Goal: Entertainment & Leisure: Browse casually

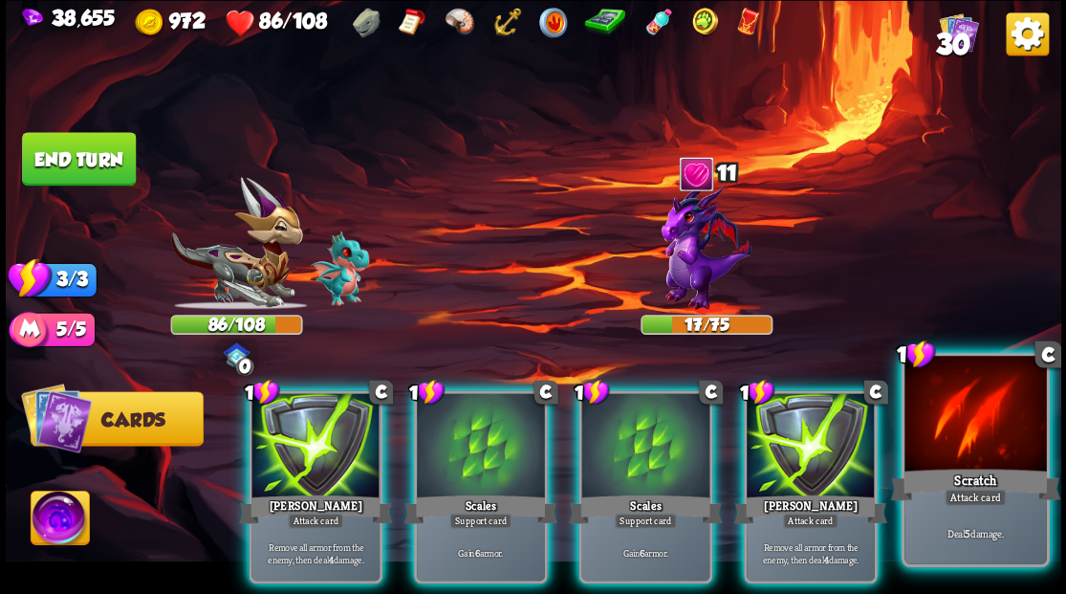
click at [959, 440] on div at bounding box center [974, 415] width 141 height 119
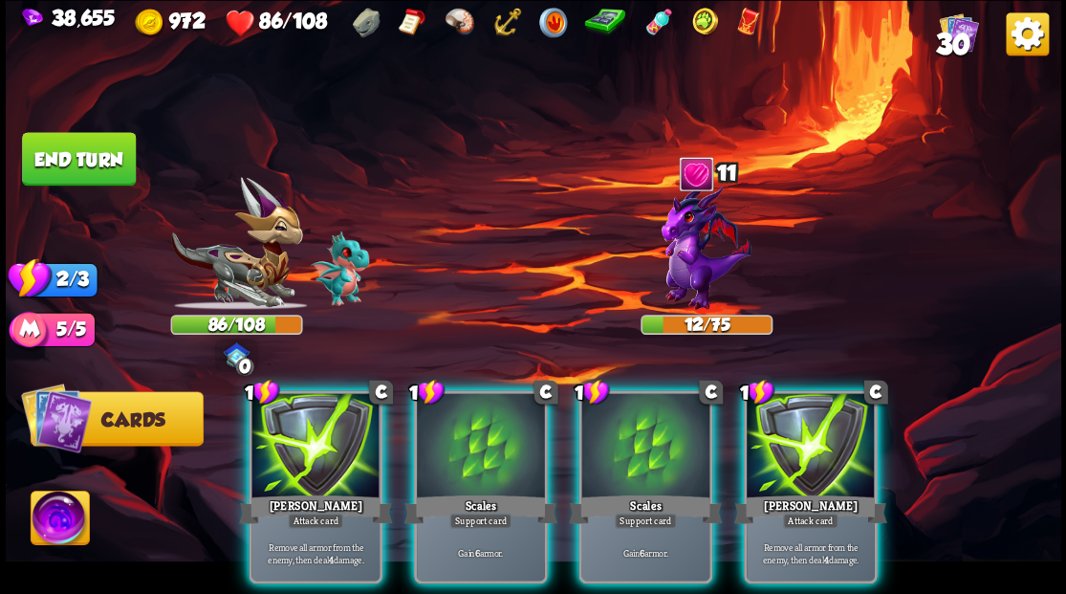
drag, startPoint x: 675, startPoint y: 408, endPoint x: 656, endPoint y: 404, distance: 19.5
click at [660, 405] on div at bounding box center [645, 447] width 128 height 108
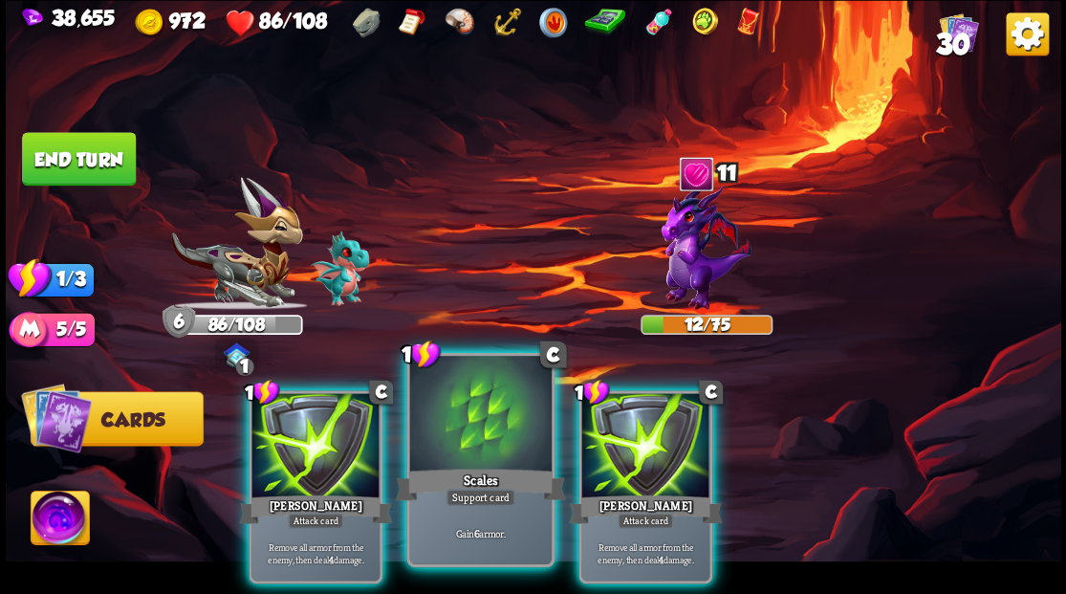
click at [458, 417] on div at bounding box center [479, 415] width 141 height 119
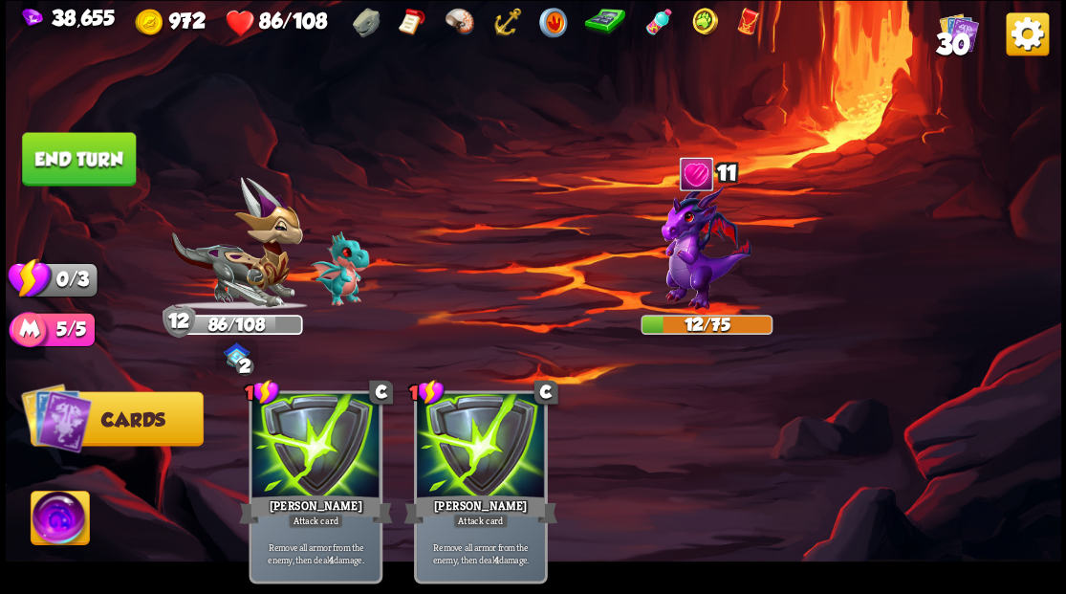
click at [79, 164] on button "End turn" at bounding box center [79, 159] width 114 height 54
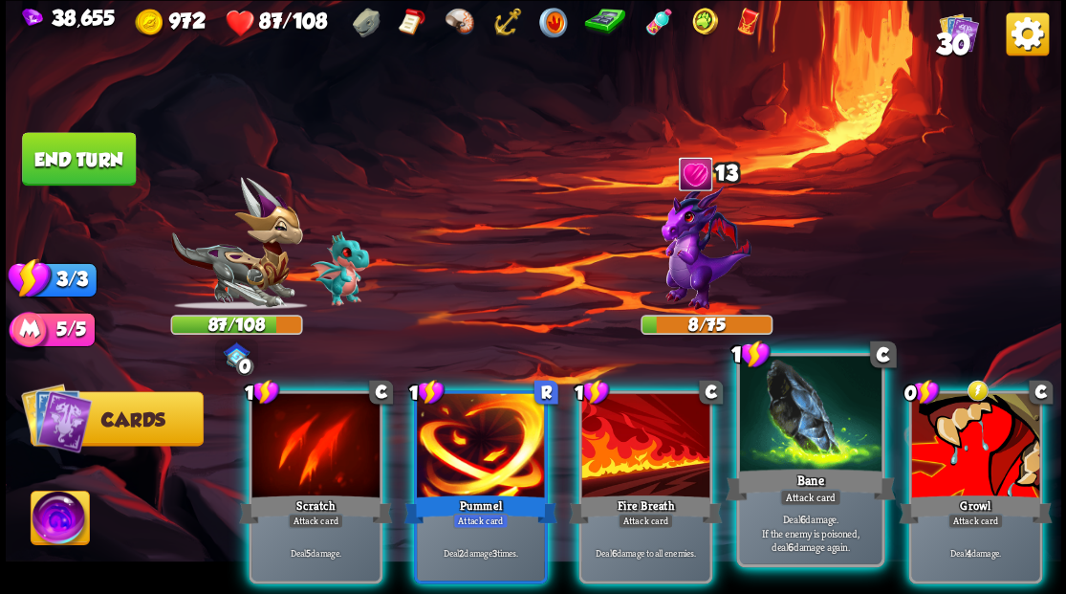
drag, startPoint x: 830, startPoint y: 449, endPoint x: 786, endPoint y: 438, distance: 45.4
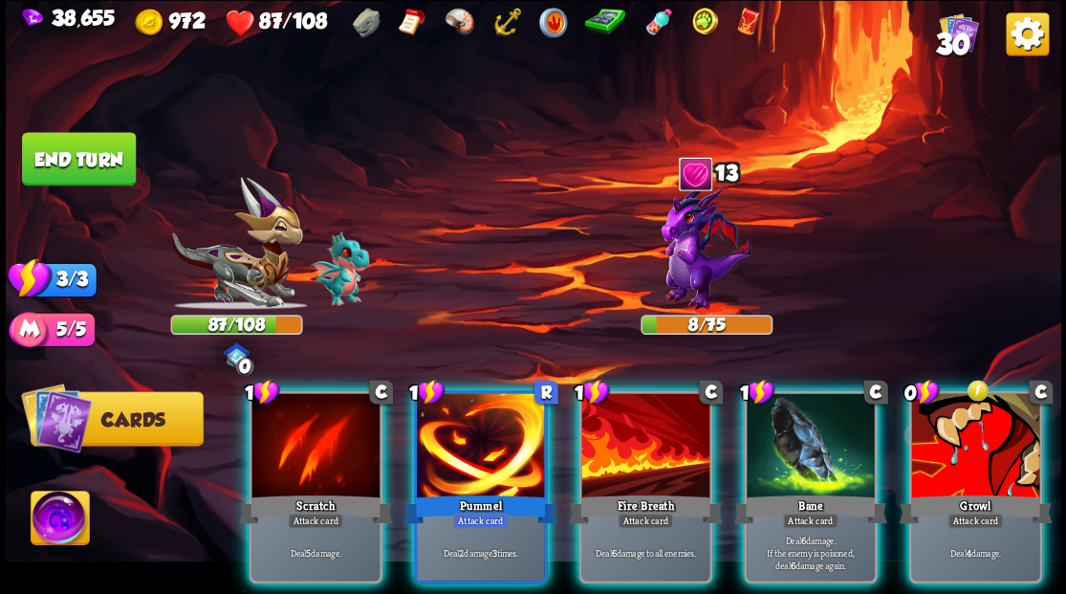
click at [829, 449] on div at bounding box center [810, 447] width 128 height 108
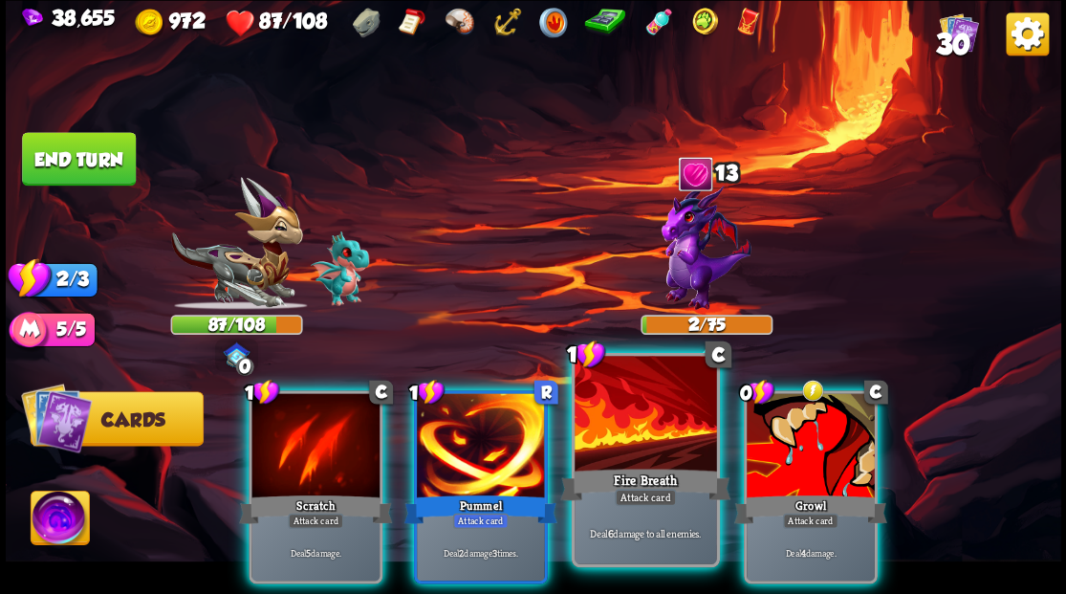
click at [651, 417] on div at bounding box center [644, 415] width 141 height 119
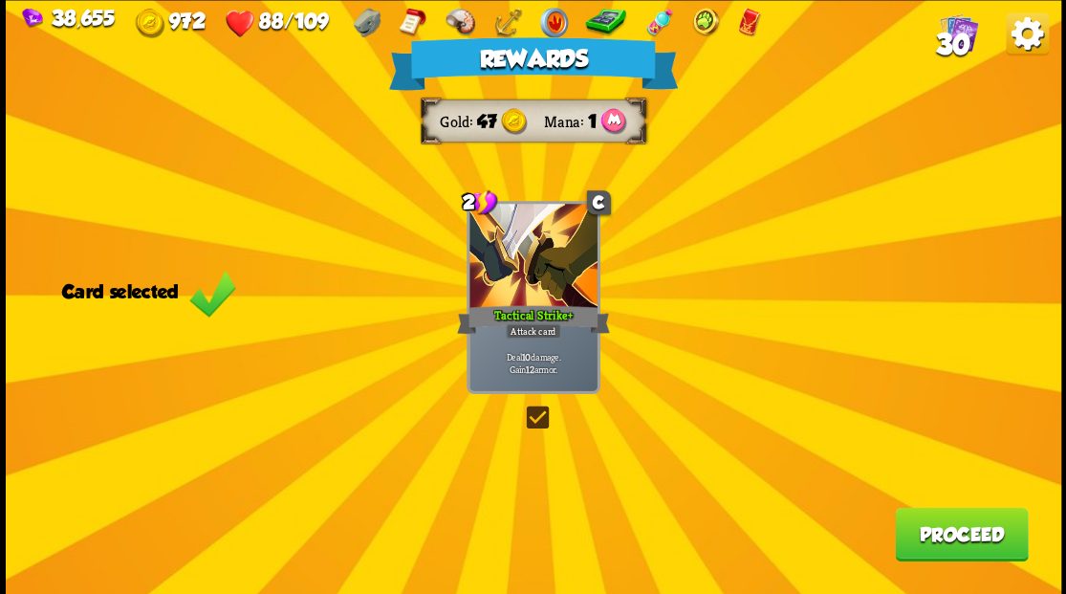
drag, startPoint x: 975, startPoint y: 528, endPoint x: 967, endPoint y: 516, distance: 13.8
click at [967, 516] on button "Proceed" at bounding box center [961, 534] width 133 height 54
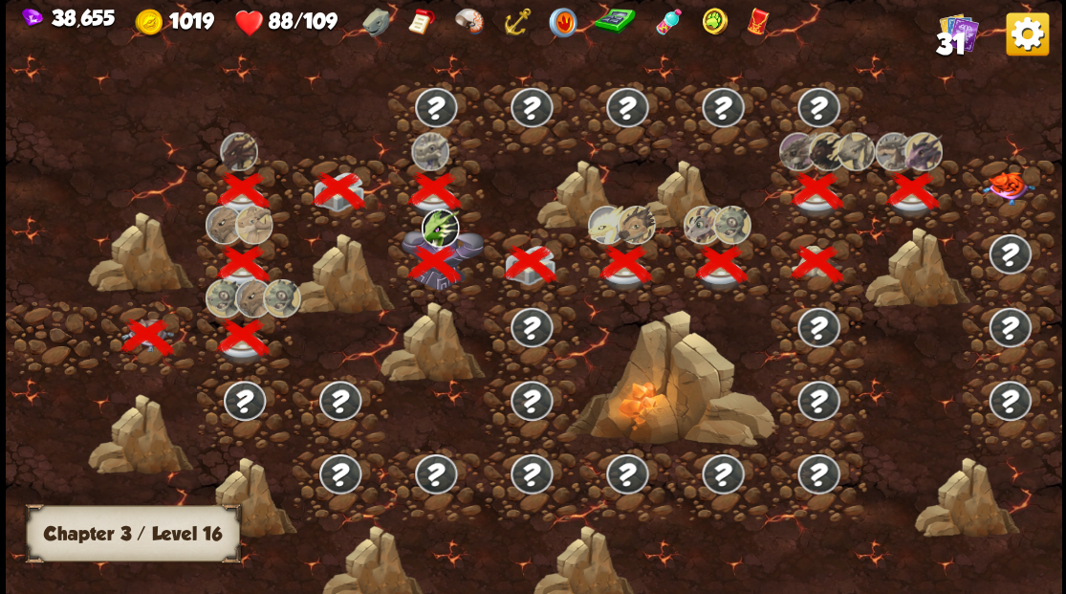
scroll to position [0, 291]
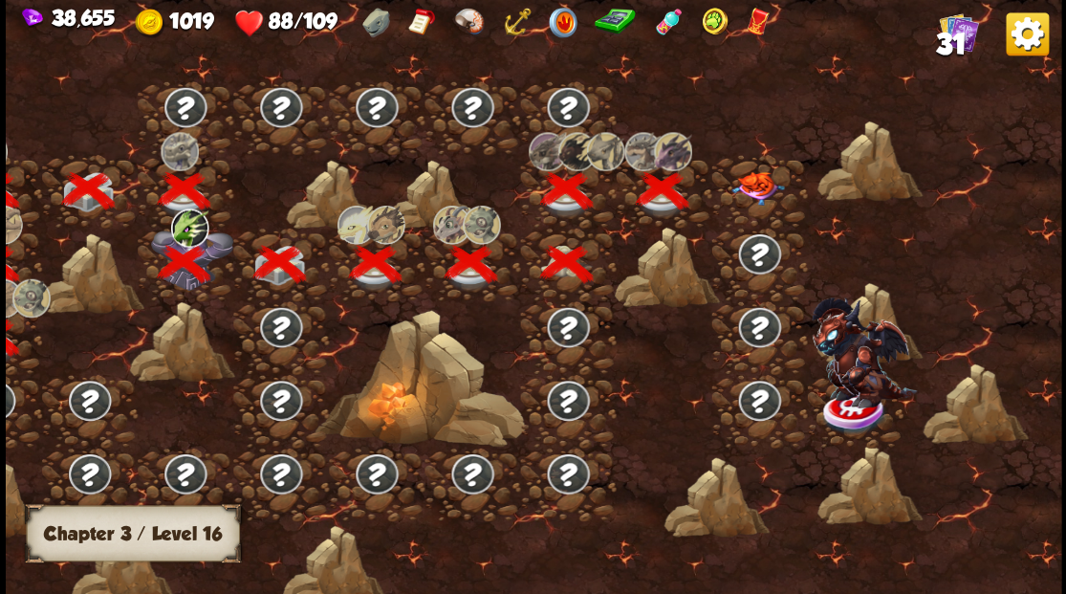
click at [757, 178] on img at bounding box center [757, 187] width 53 height 33
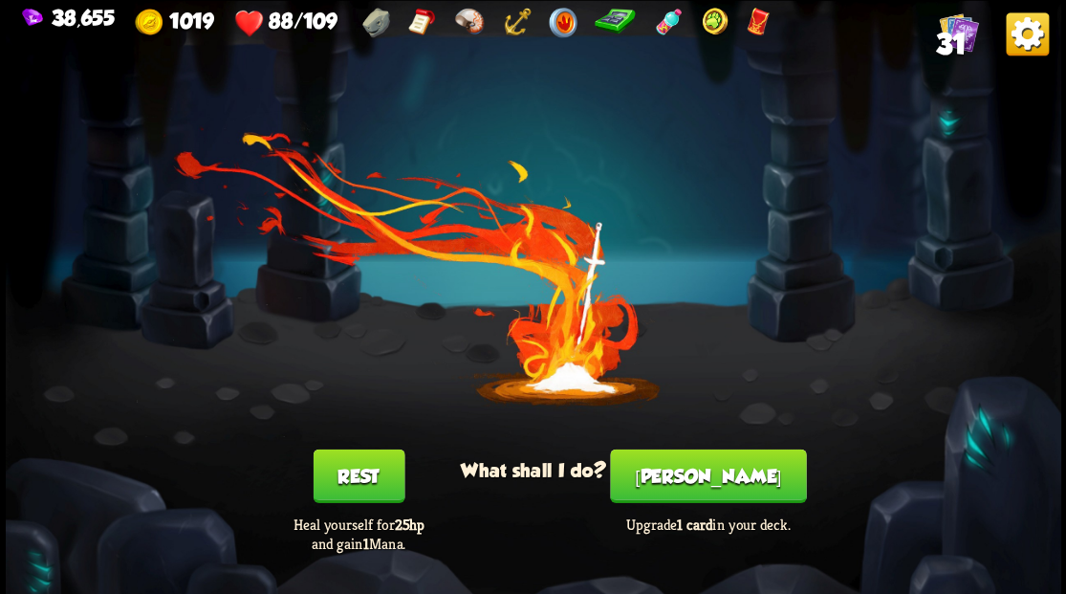
click at [375, 484] on button "Rest" at bounding box center [359, 475] width 92 height 54
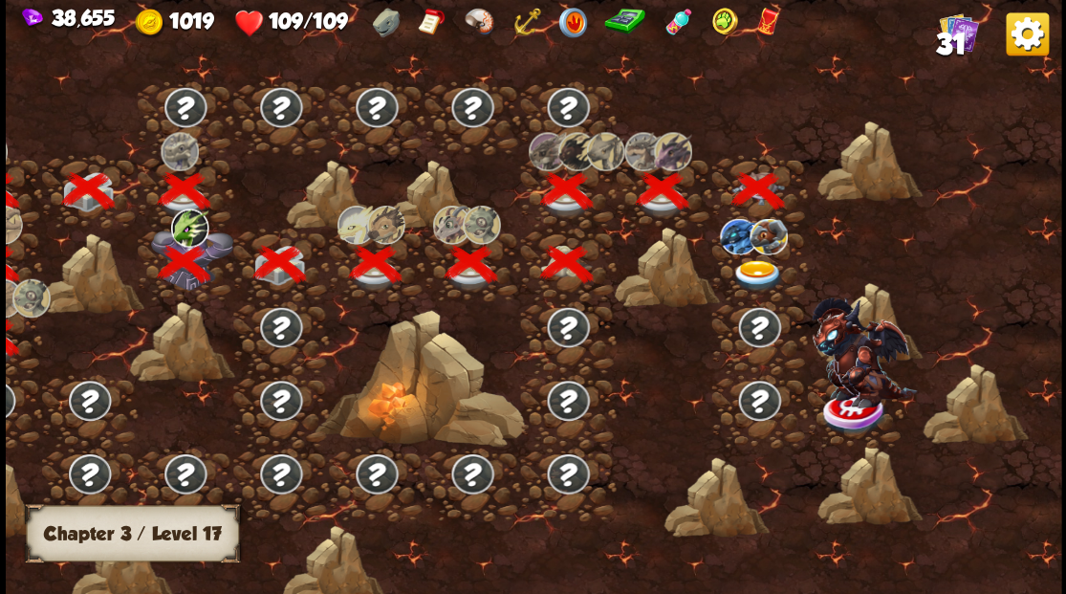
click at [754, 271] on img at bounding box center [757, 275] width 53 height 32
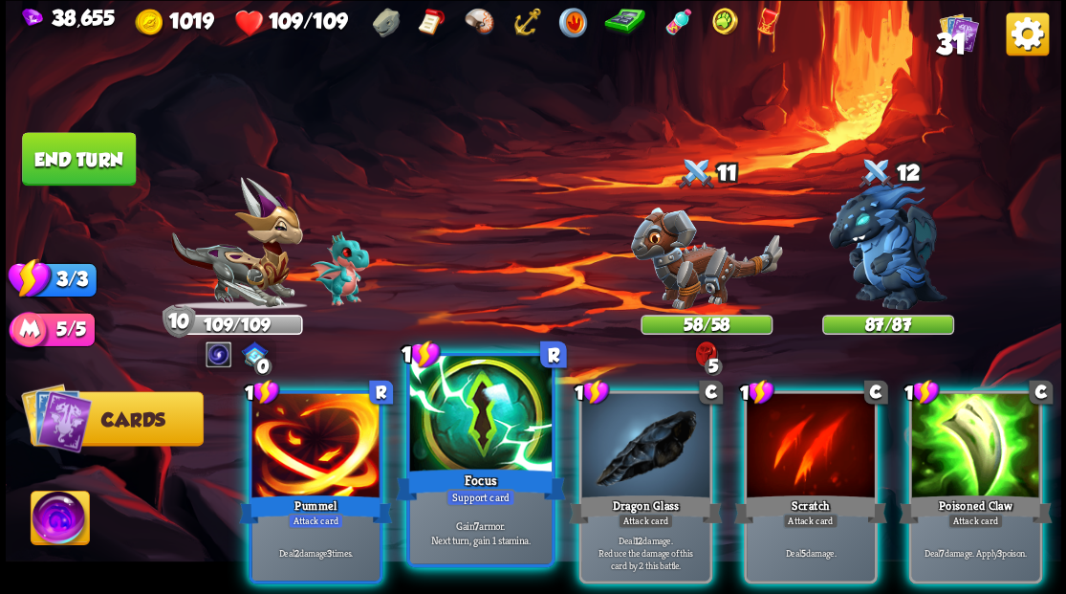
click at [407, 397] on div "1 R Focus Support card Gain 7 armor. Next turn, gain 1 stamina." at bounding box center [480, 459] width 148 height 214
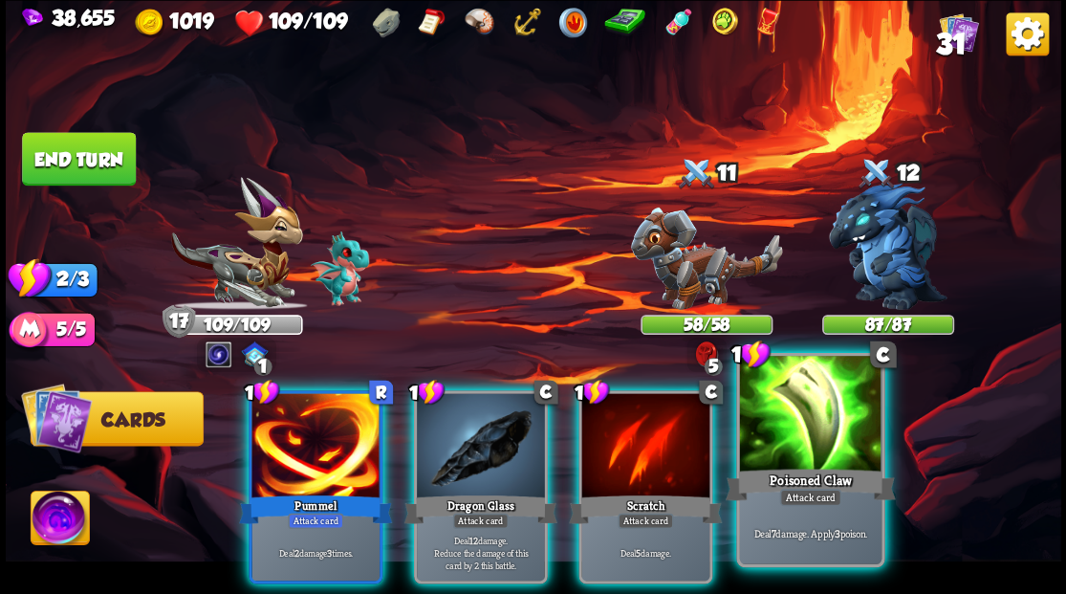
drag, startPoint x: 832, startPoint y: 436, endPoint x: 845, endPoint y: 413, distance: 26.6
click at [841, 418] on div at bounding box center [809, 415] width 141 height 119
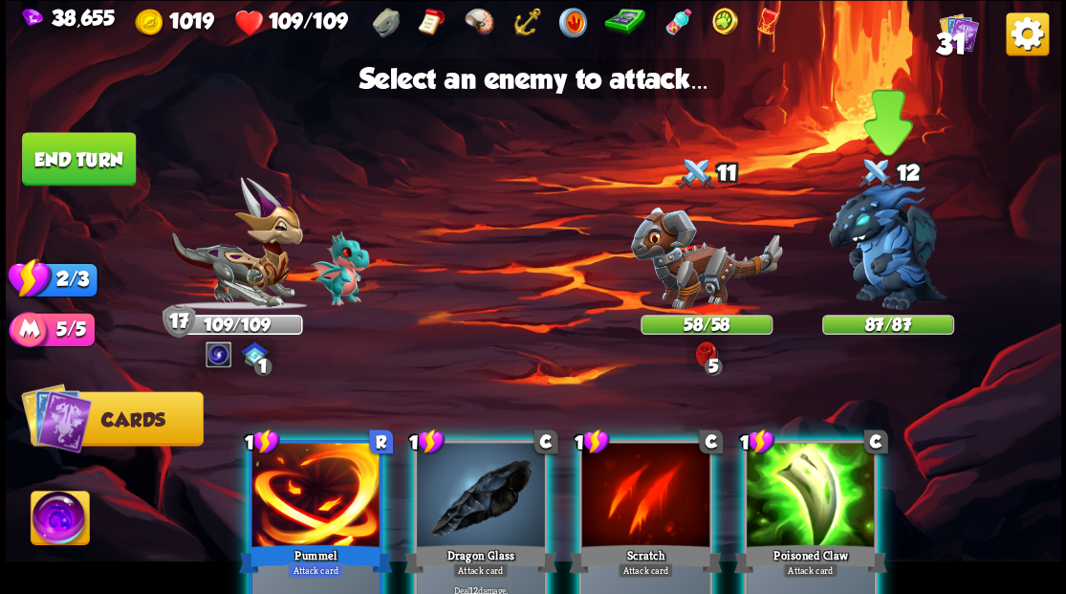
click at [900, 257] on img at bounding box center [888, 246] width 119 height 127
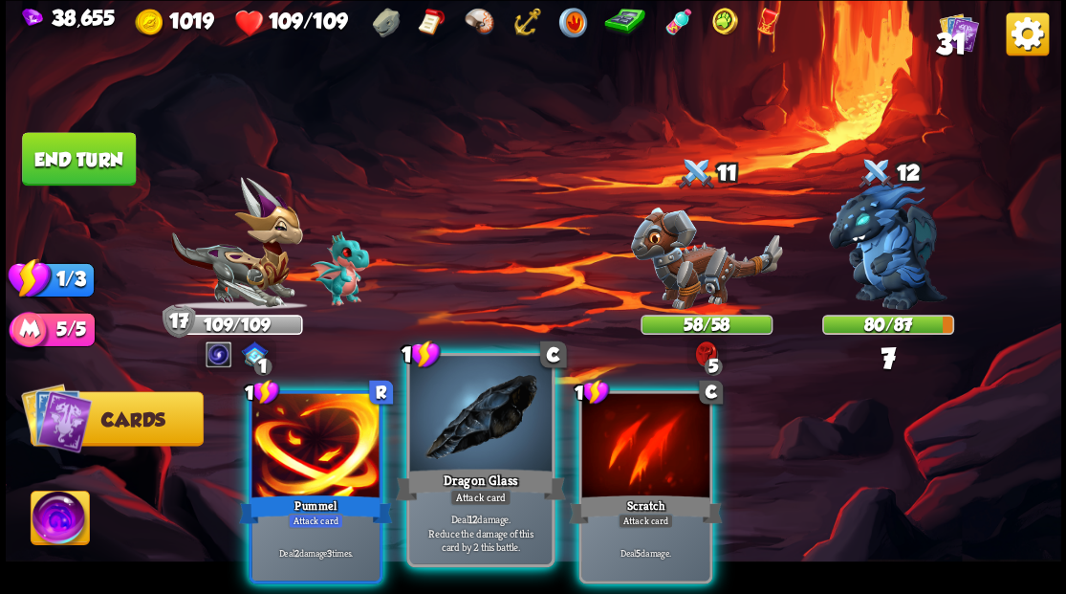
click at [510, 445] on div at bounding box center [479, 415] width 141 height 119
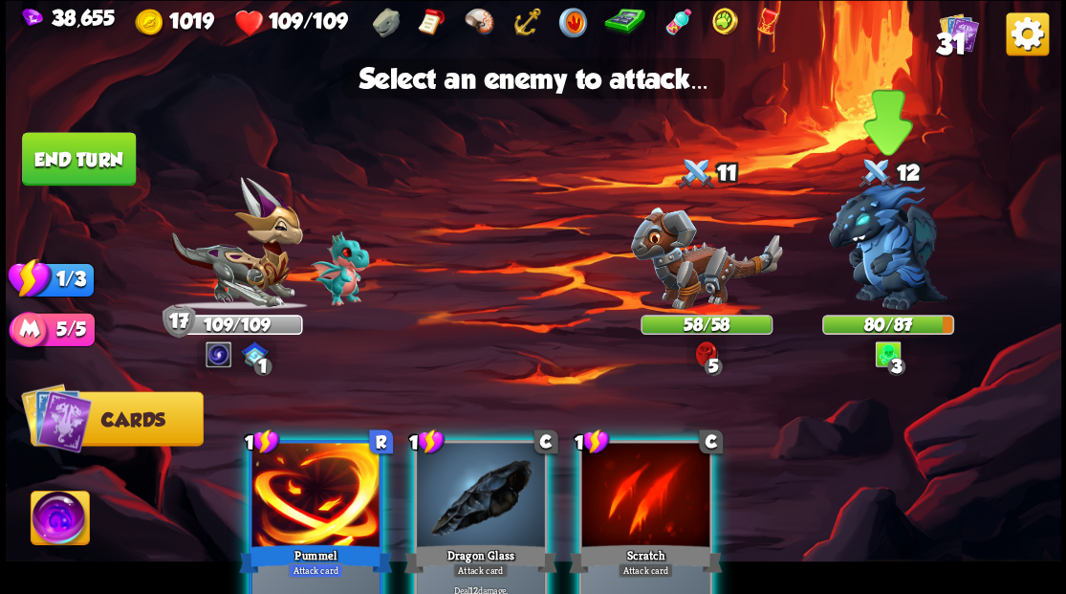
click at [901, 235] on img at bounding box center [888, 246] width 119 height 127
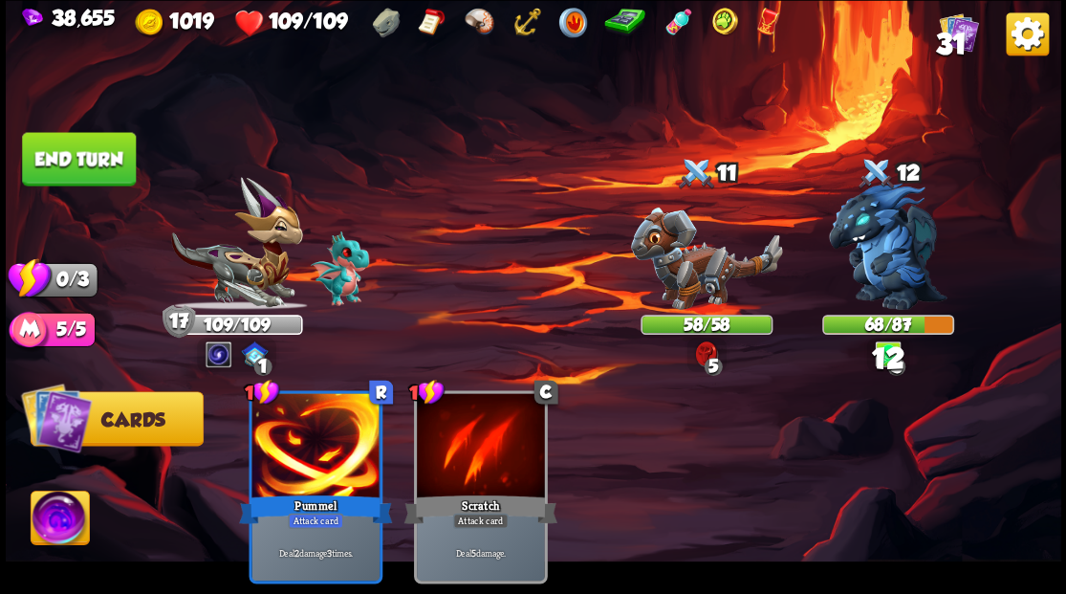
drag, startPoint x: 76, startPoint y: 161, endPoint x: 260, endPoint y: 211, distance: 190.4
click at [76, 164] on button "End turn" at bounding box center [79, 159] width 114 height 54
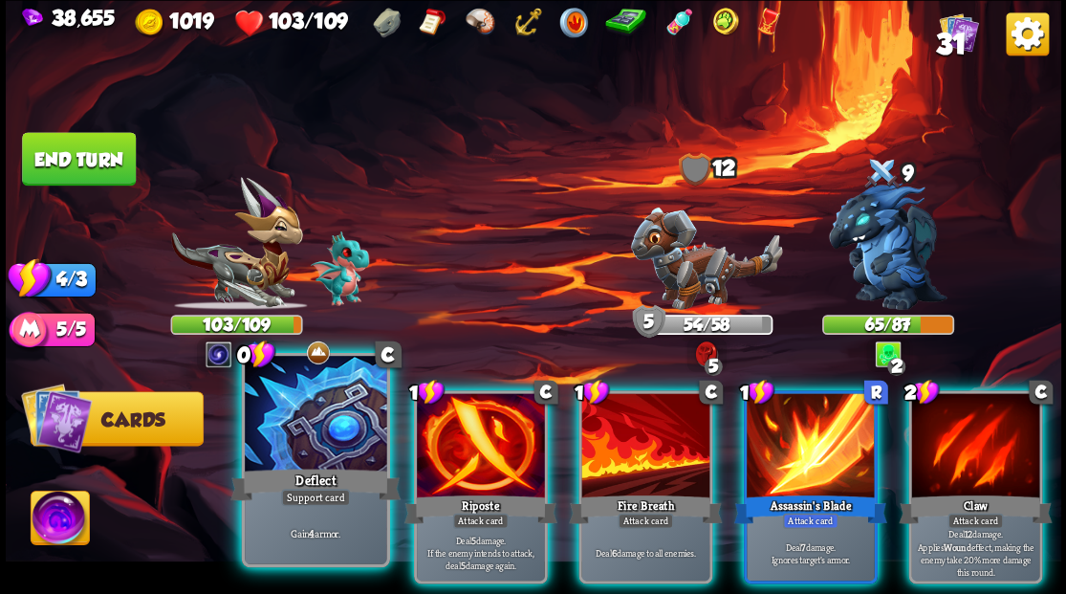
click at [285, 445] on div at bounding box center [315, 415] width 141 height 119
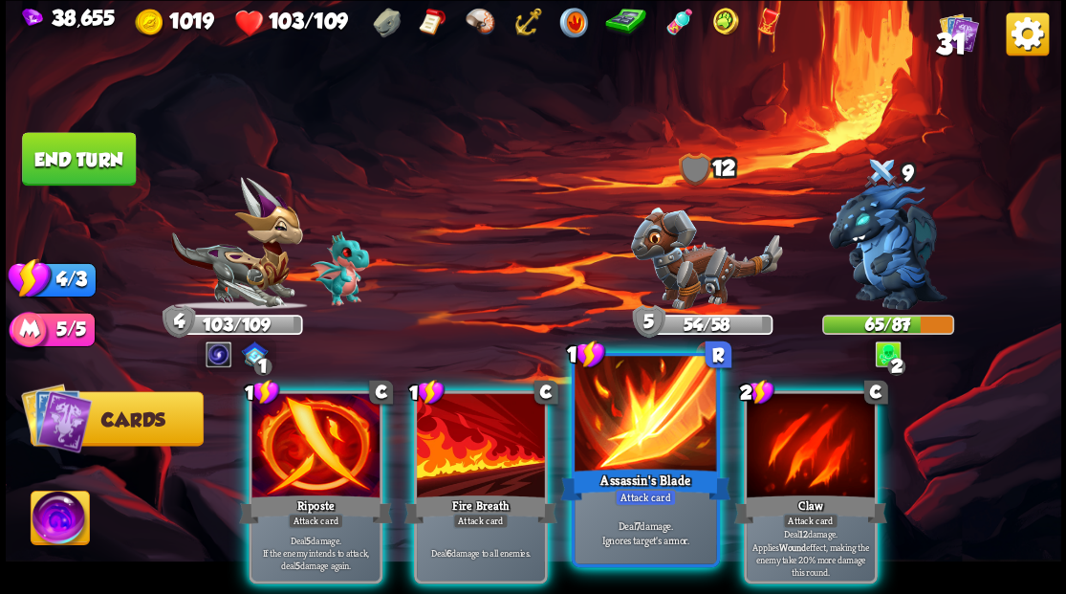
click at [703, 459] on div at bounding box center [644, 415] width 141 height 119
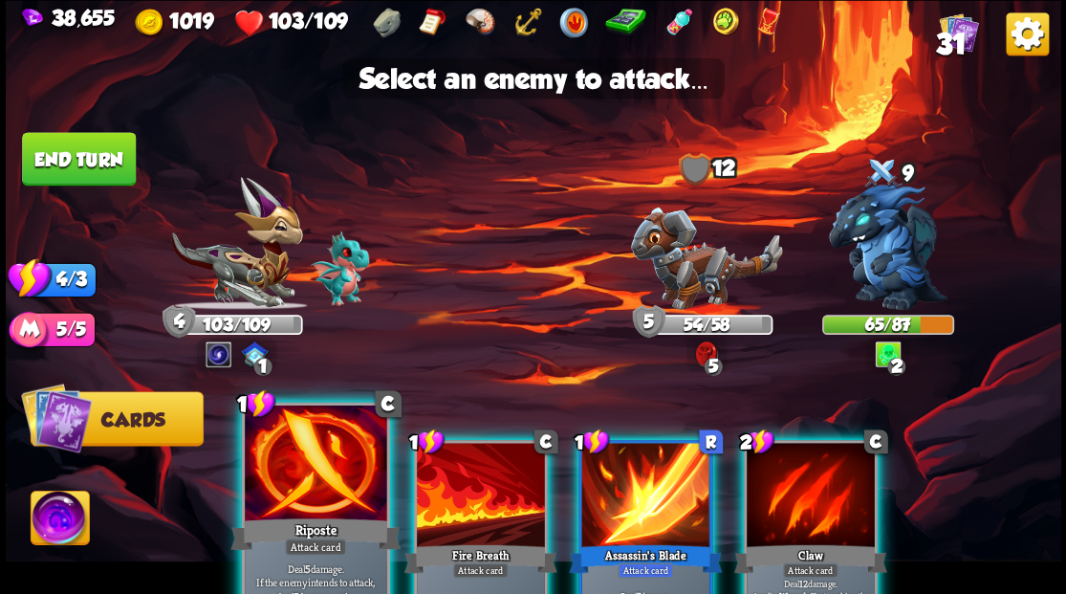
click at [297, 491] on div at bounding box center [315, 463] width 141 height 119
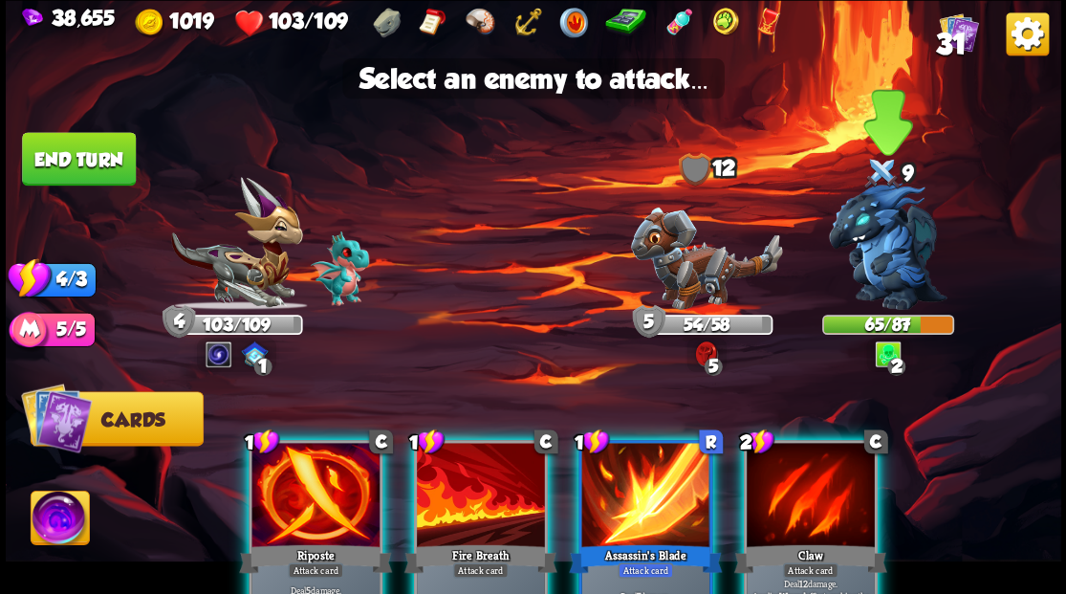
click at [885, 268] on img at bounding box center [888, 246] width 119 height 127
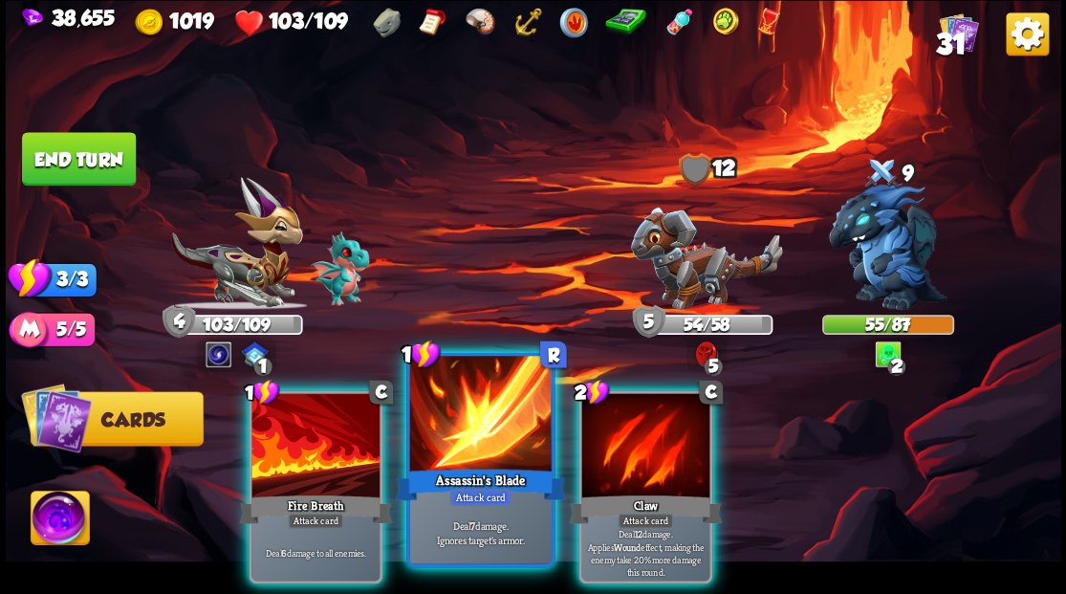
click at [459, 404] on div at bounding box center [479, 415] width 141 height 119
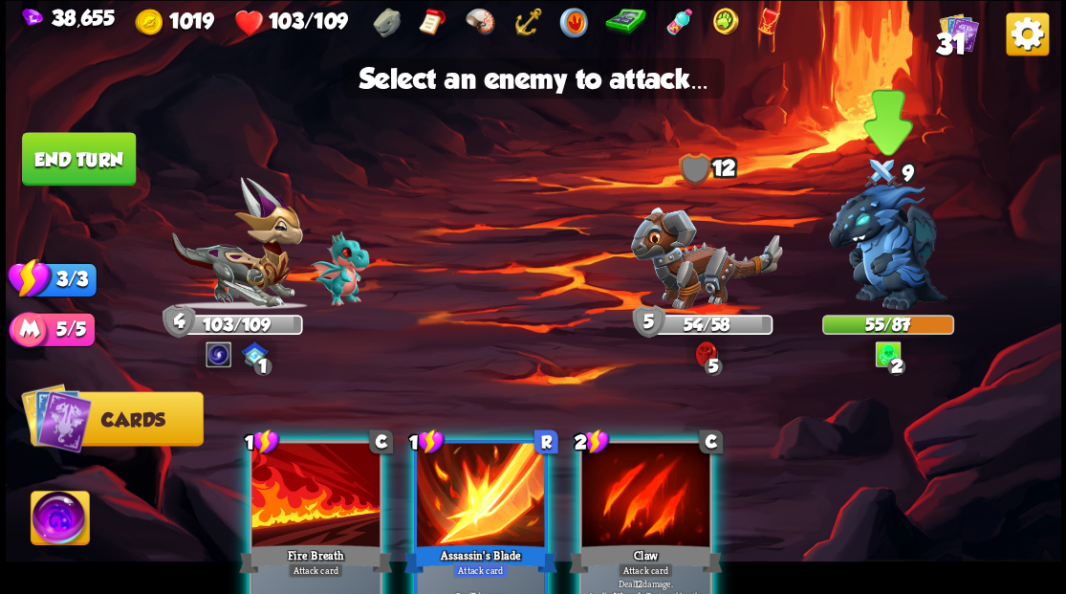
click at [883, 248] on img at bounding box center [888, 246] width 119 height 127
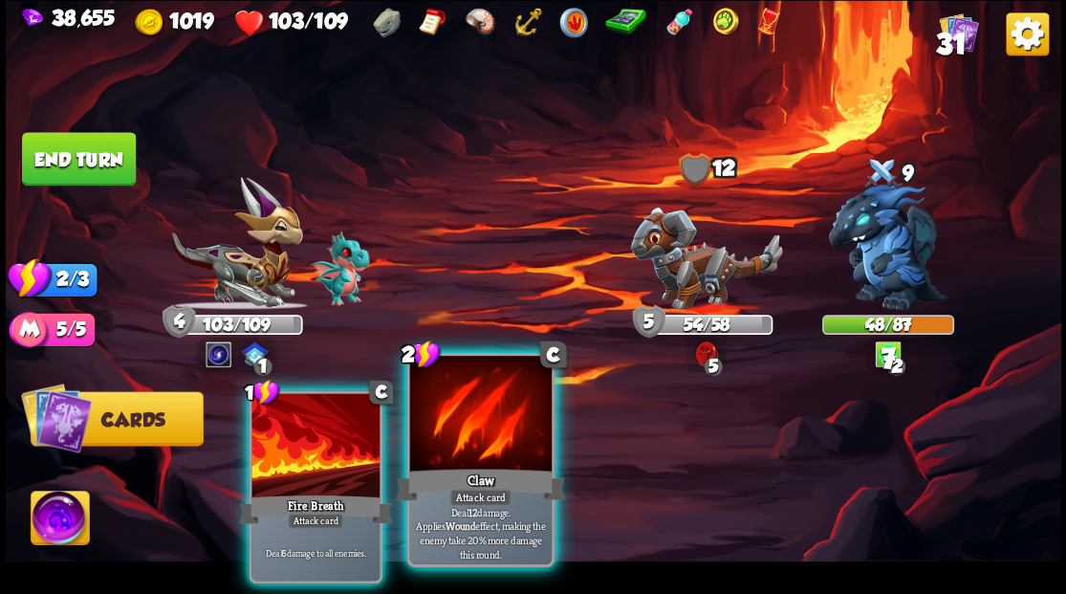
drag, startPoint x: 470, startPoint y: 452, endPoint x: 502, endPoint y: 442, distance: 33.2
click at [471, 452] on div at bounding box center [479, 415] width 141 height 119
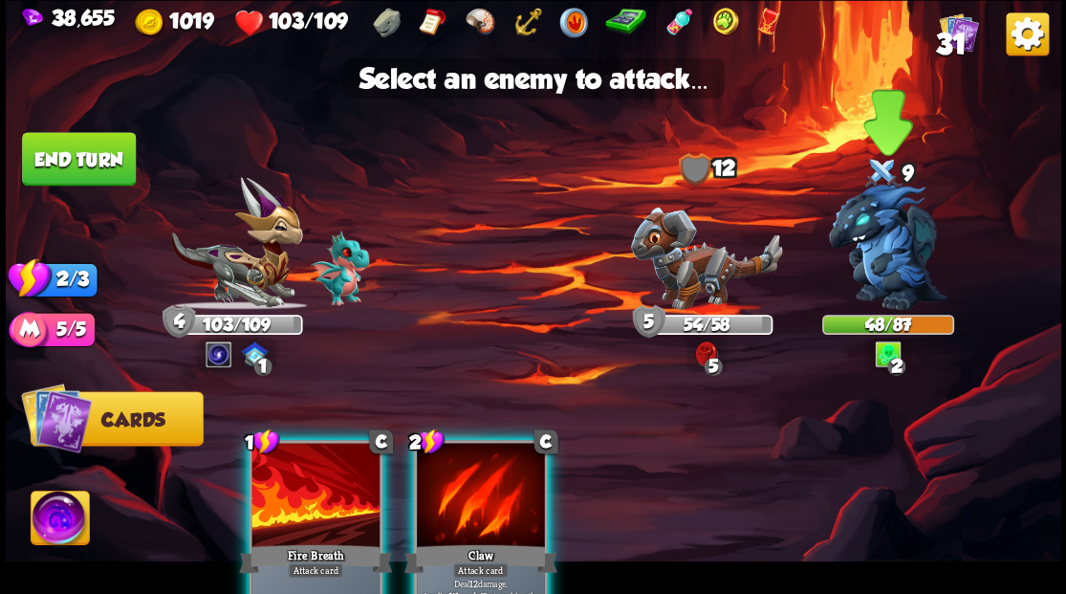
click at [885, 243] on img at bounding box center [888, 246] width 119 height 127
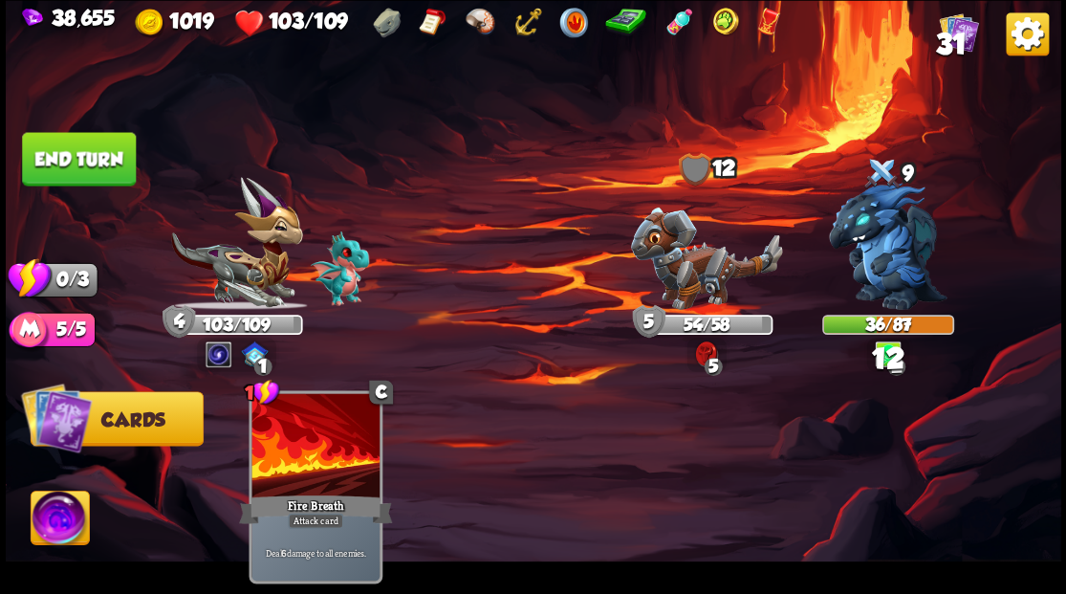
click at [72, 147] on button "End turn" at bounding box center [79, 159] width 114 height 54
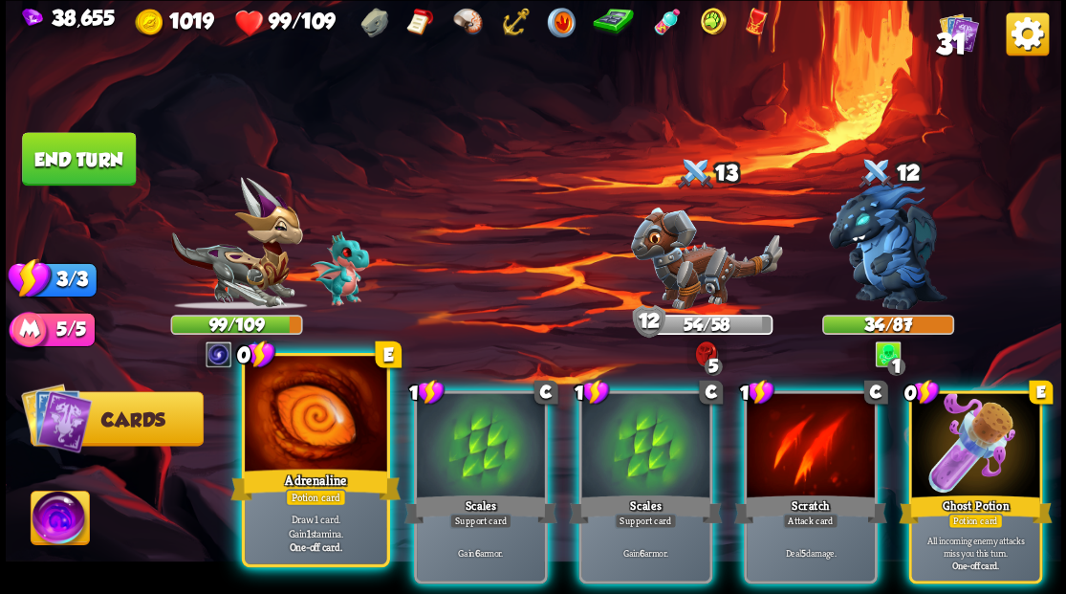
click at [323, 440] on div at bounding box center [315, 415] width 141 height 119
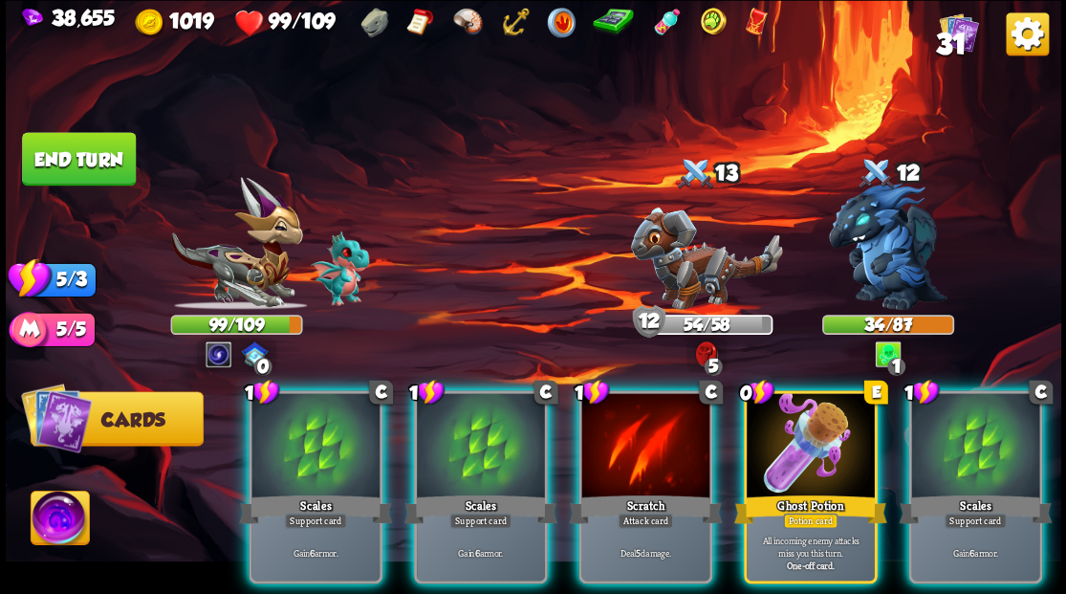
drag, startPoint x: 771, startPoint y: 443, endPoint x: 771, endPoint y: 433, distance: 10.5
click at [773, 437] on div at bounding box center [810, 447] width 128 height 108
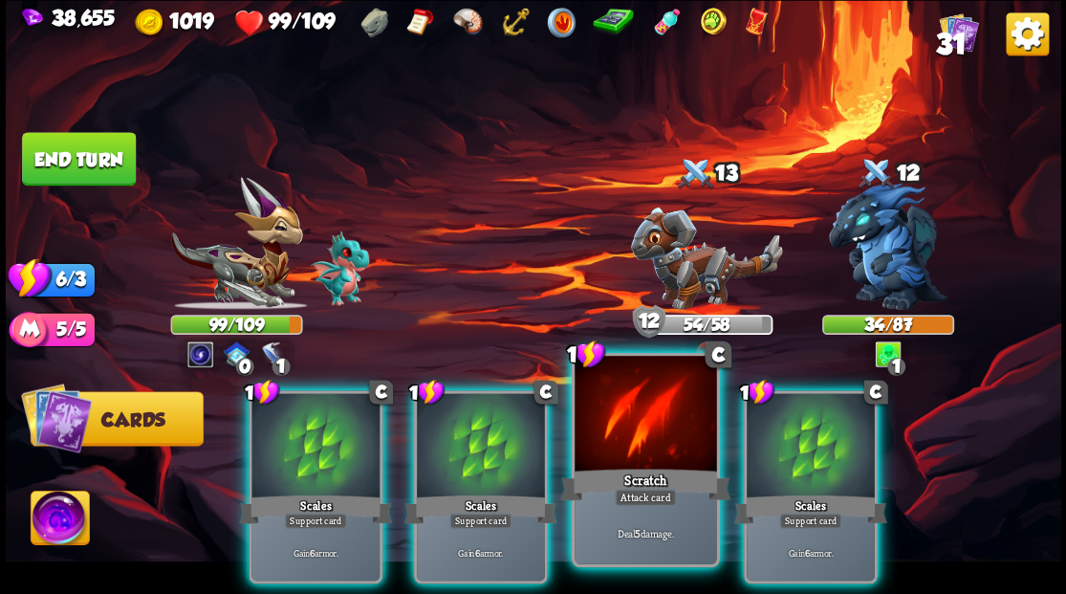
drag, startPoint x: 625, startPoint y: 460, endPoint x: 698, endPoint y: 394, distance: 98.1
click at [623, 459] on div at bounding box center [644, 415] width 141 height 119
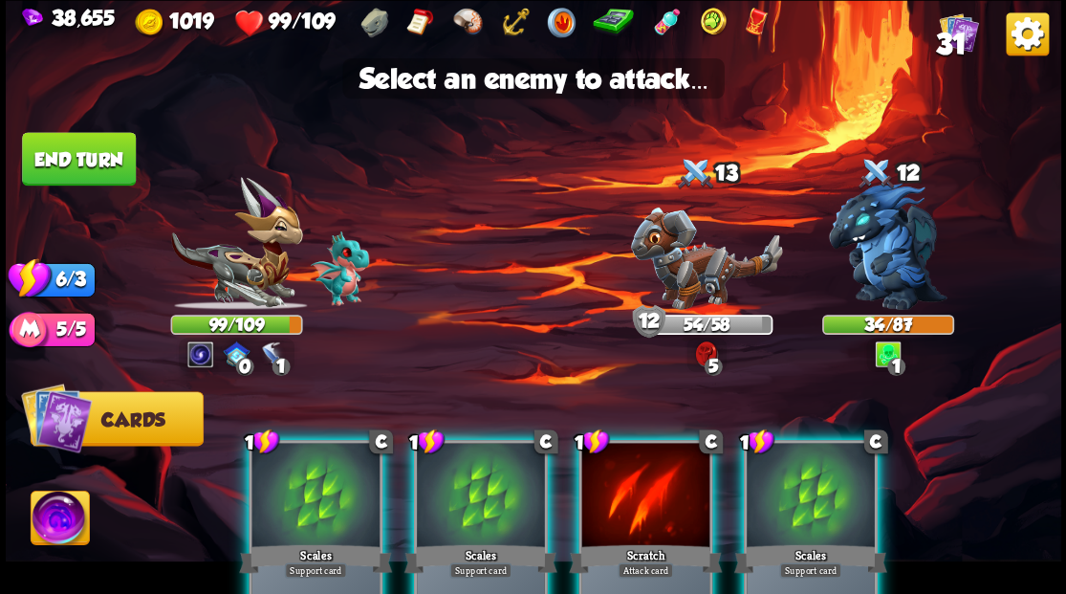
drag, startPoint x: 885, startPoint y: 275, endPoint x: 768, endPoint y: 388, distance: 162.2
click at [885, 276] on img at bounding box center [888, 246] width 119 height 127
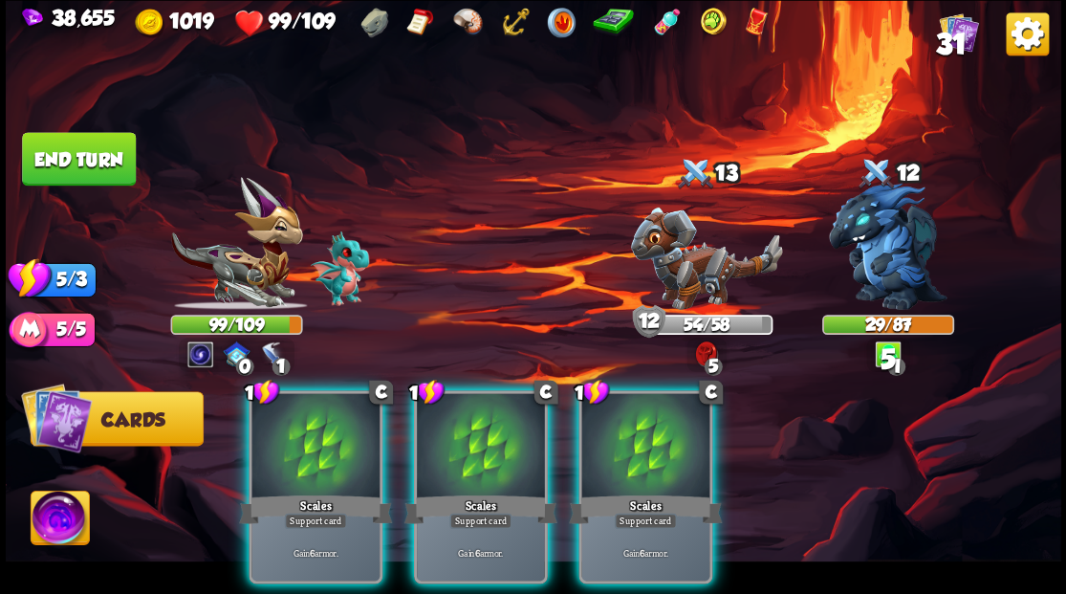
drag, startPoint x: 680, startPoint y: 437, endPoint x: 664, endPoint y: 429, distance: 17.1
click at [668, 431] on div at bounding box center [645, 447] width 128 height 108
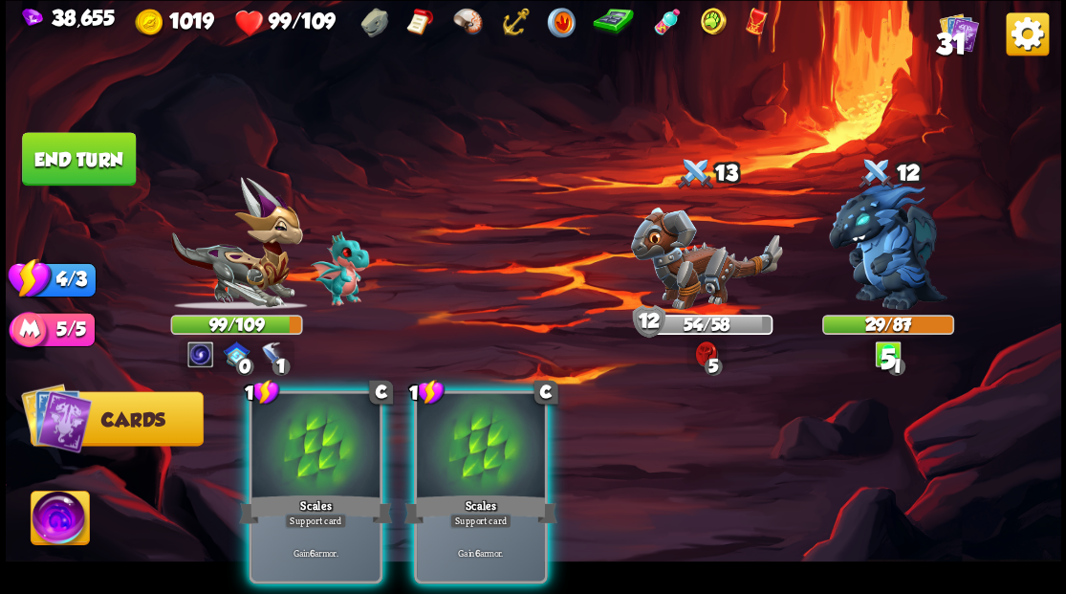
drag, startPoint x: 461, startPoint y: 441, endPoint x: 405, endPoint y: 430, distance: 56.4
click at [455, 437] on div at bounding box center [481, 447] width 128 height 108
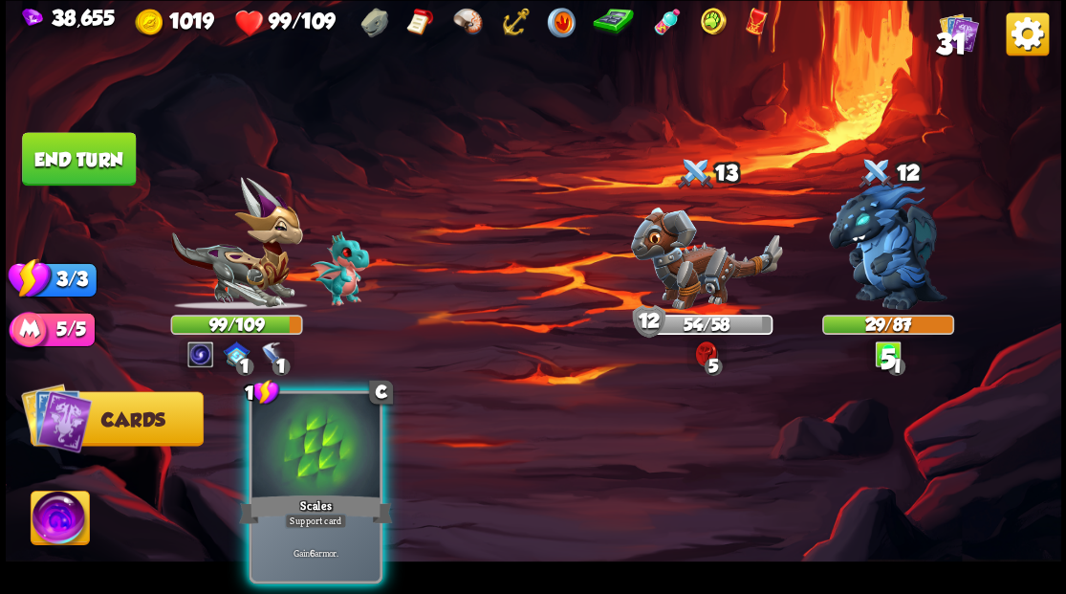
drag, startPoint x: 357, startPoint y: 428, endPoint x: 287, endPoint y: 386, distance: 82.3
click at [304, 398] on div at bounding box center [315, 447] width 128 height 108
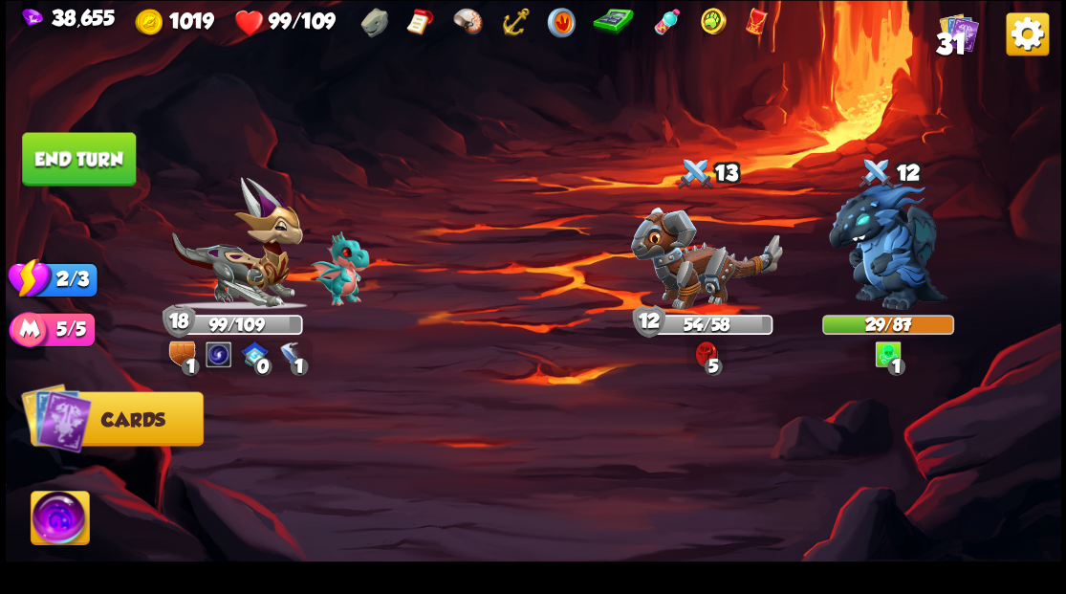
drag, startPoint x: 71, startPoint y: 146, endPoint x: 412, endPoint y: 130, distance: 341.6
click at [87, 166] on button "End turn" at bounding box center [79, 159] width 114 height 54
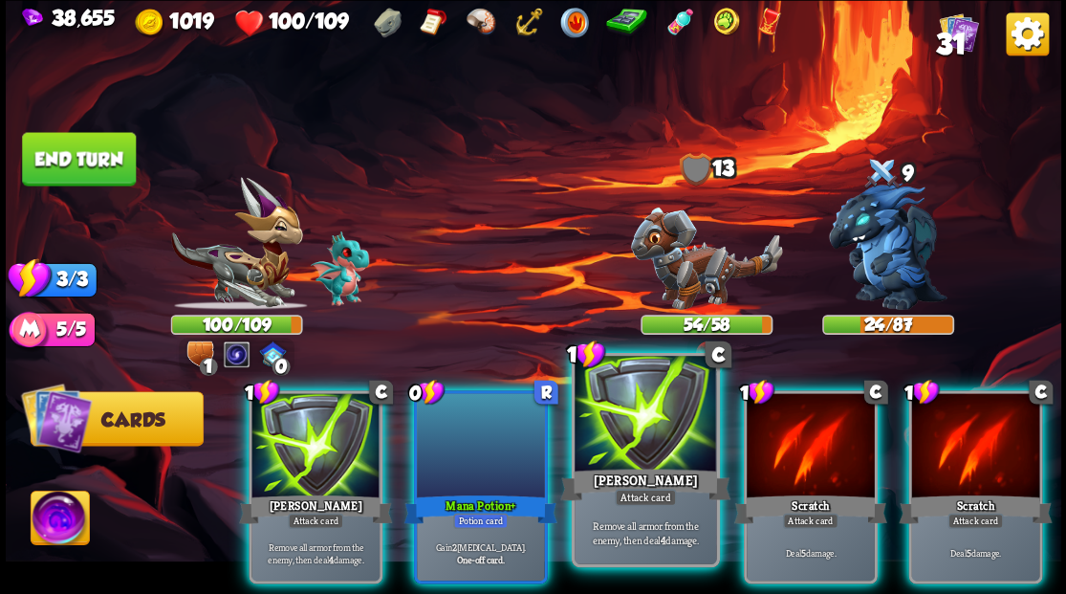
click at [673, 430] on div at bounding box center [644, 415] width 141 height 119
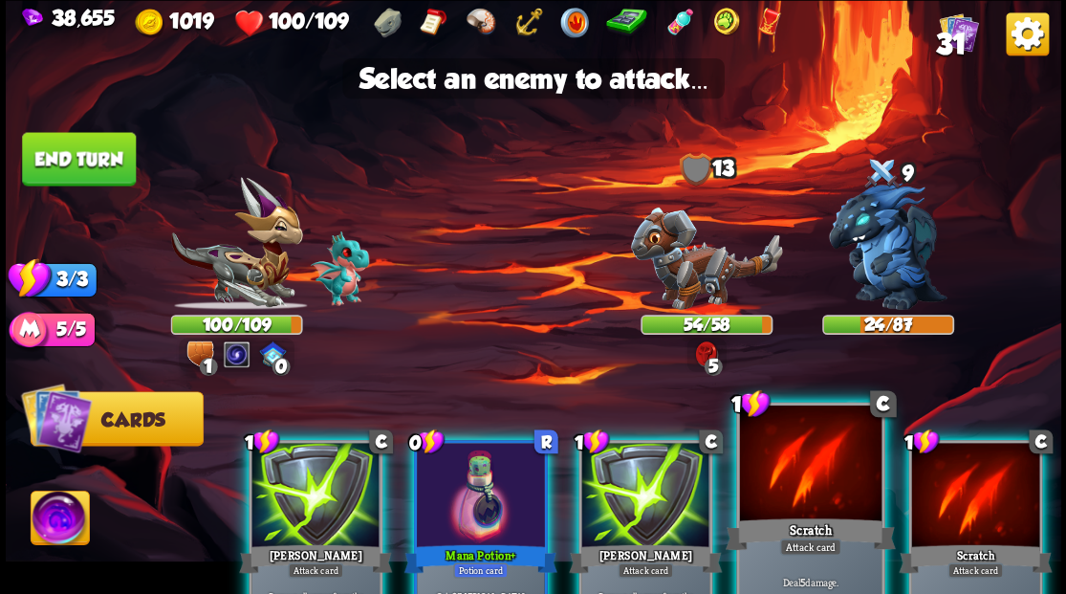
drag, startPoint x: 791, startPoint y: 512, endPoint x: 800, endPoint y: 444, distance: 68.4
click at [791, 511] on div at bounding box center [809, 463] width 141 height 119
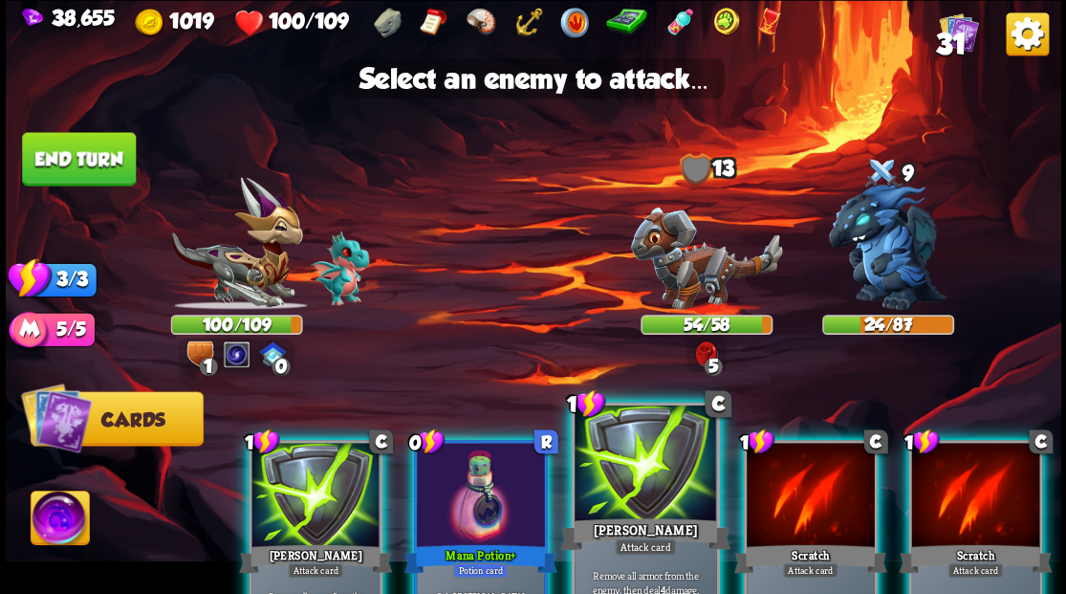
click at [673, 482] on div at bounding box center [644, 463] width 141 height 119
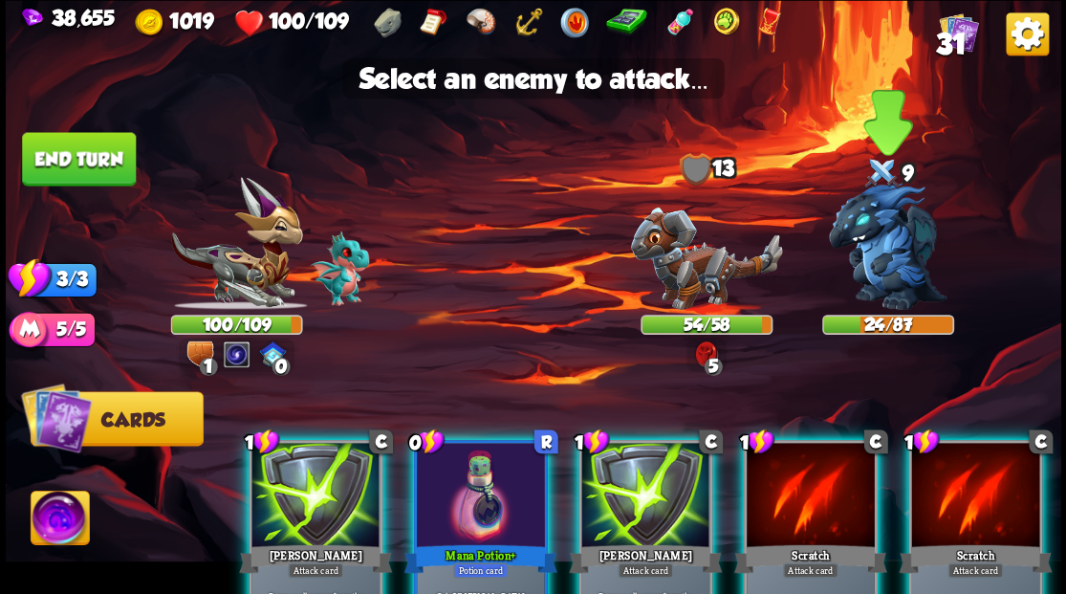
click at [856, 242] on img at bounding box center [888, 246] width 119 height 127
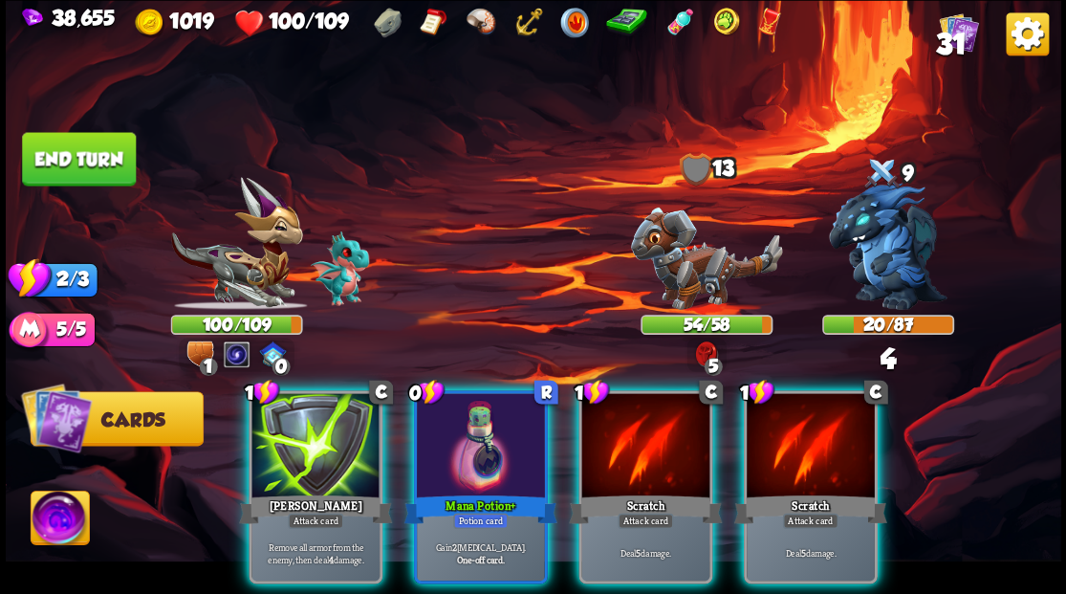
drag, startPoint x: 326, startPoint y: 440, endPoint x: 689, endPoint y: 264, distance: 403.5
click at [329, 436] on div at bounding box center [315, 447] width 128 height 108
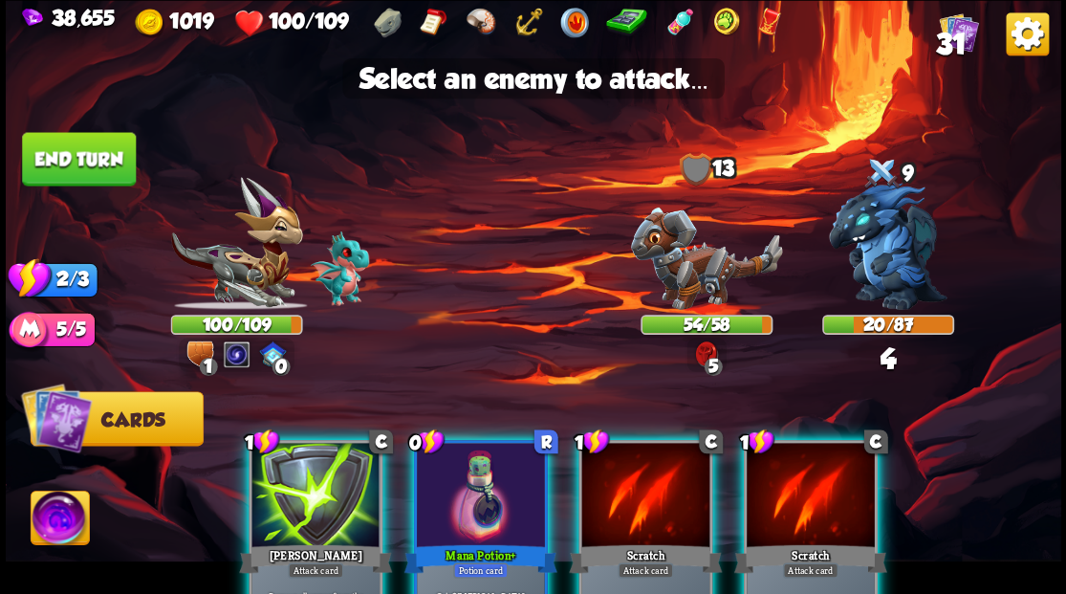
drag, startPoint x: 887, startPoint y: 227, endPoint x: 732, endPoint y: 367, distance: 208.4
click at [887, 227] on img at bounding box center [888, 246] width 119 height 127
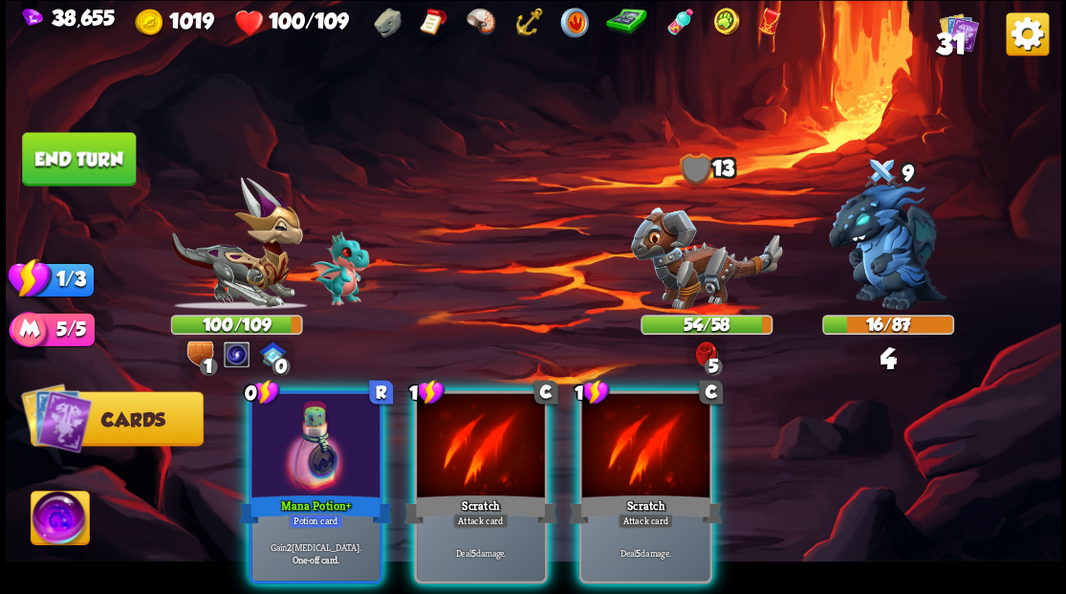
drag, startPoint x: 654, startPoint y: 414, endPoint x: 719, endPoint y: 357, distance: 86.0
click at [656, 413] on div at bounding box center [645, 447] width 128 height 108
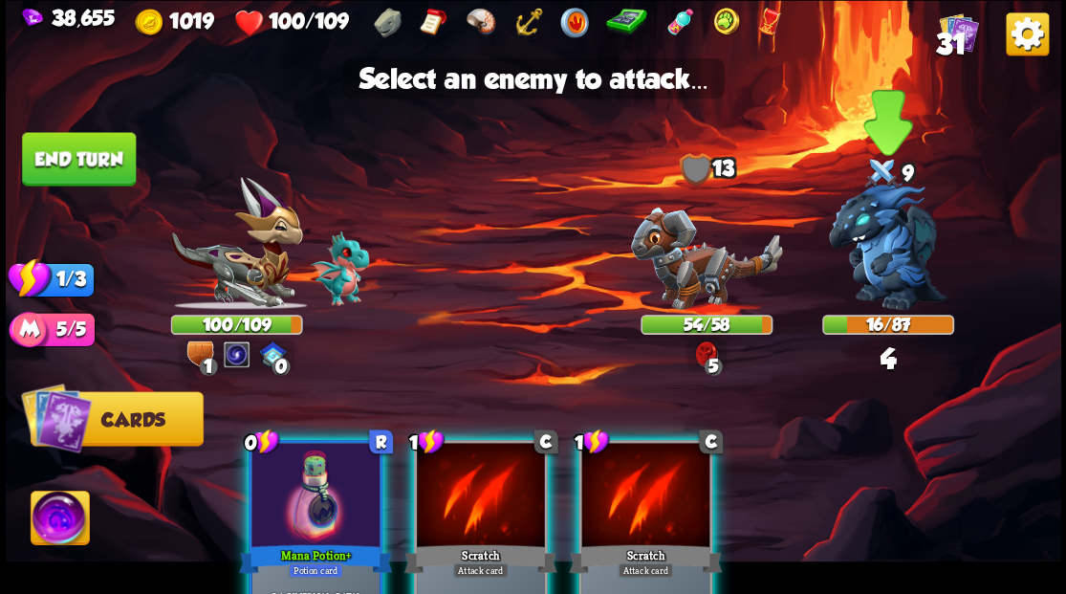
click at [882, 240] on img at bounding box center [888, 246] width 119 height 127
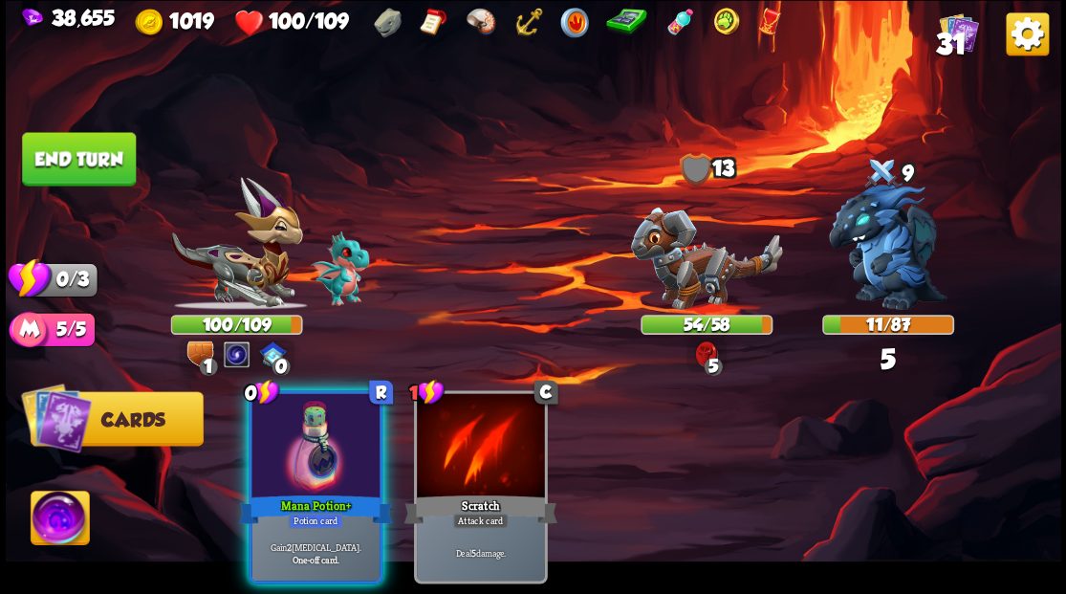
drag, startPoint x: 319, startPoint y: 443, endPoint x: 295, endPoint y: 424, distance: 30.6
click at [318, 443] on div at bounding box center [315, 447] width 128 height 108
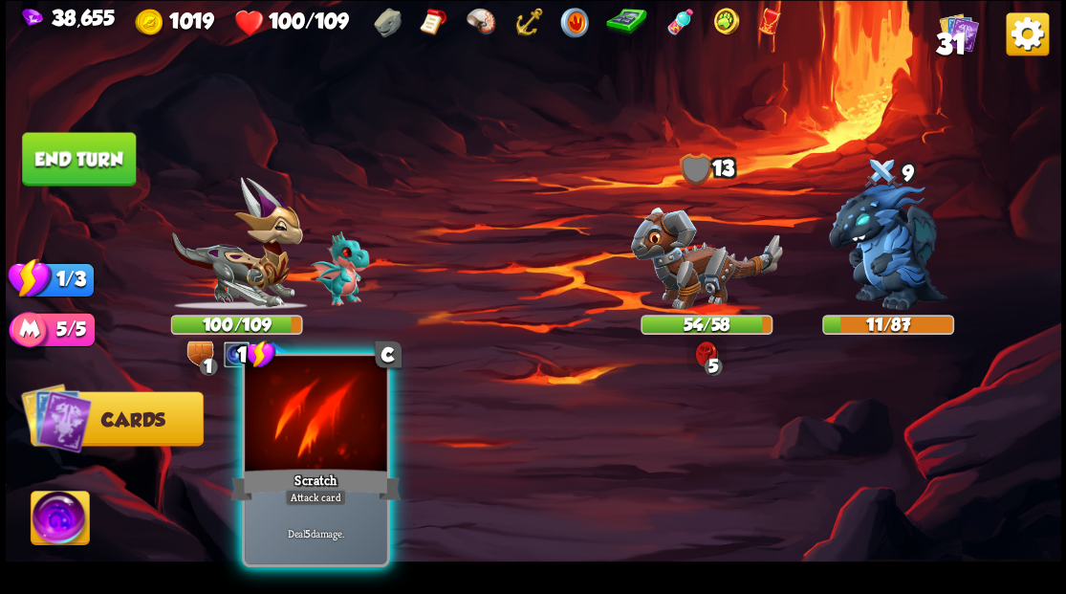
drag, startPoint x: 335, startPoint y: 422, endPoint x: 348, endPoint y: 424, distance: 13.5
click at [342, 424] on div at bounding box center [315, 415] width 141 height 119
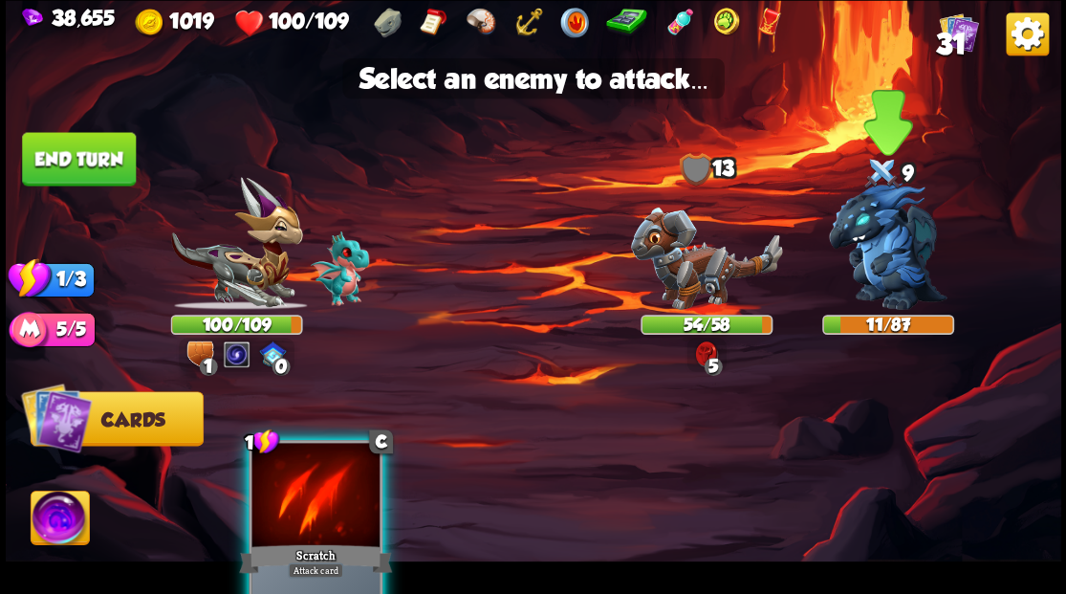
click at [895, 254] on img at bounding box center [888, 246] width 119 height 127
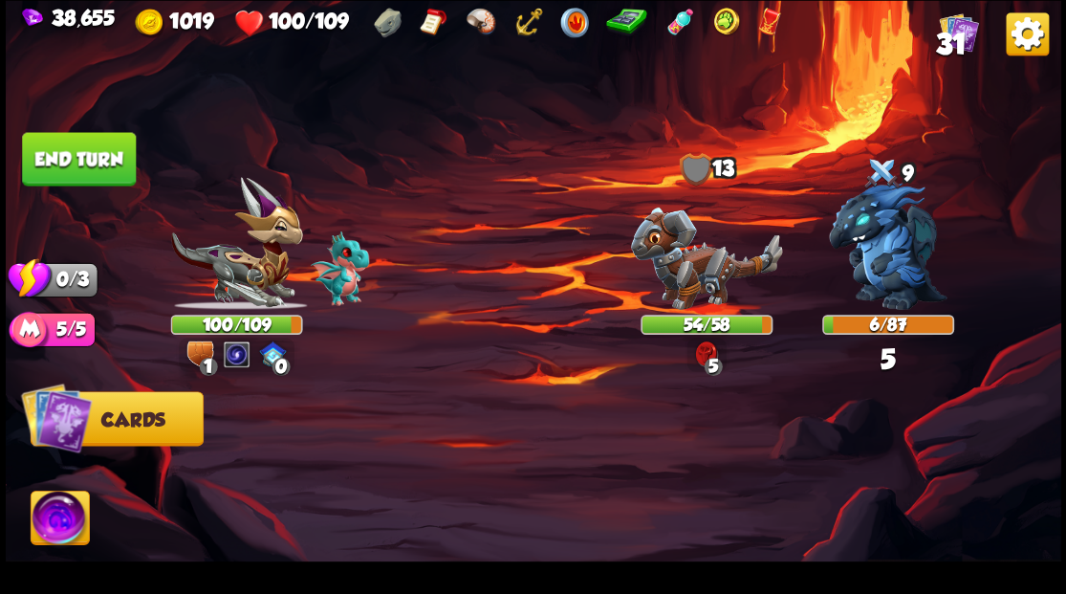
click at [45, 150] on button "End turn" at bounding box center [79, 159] width 114 height 54
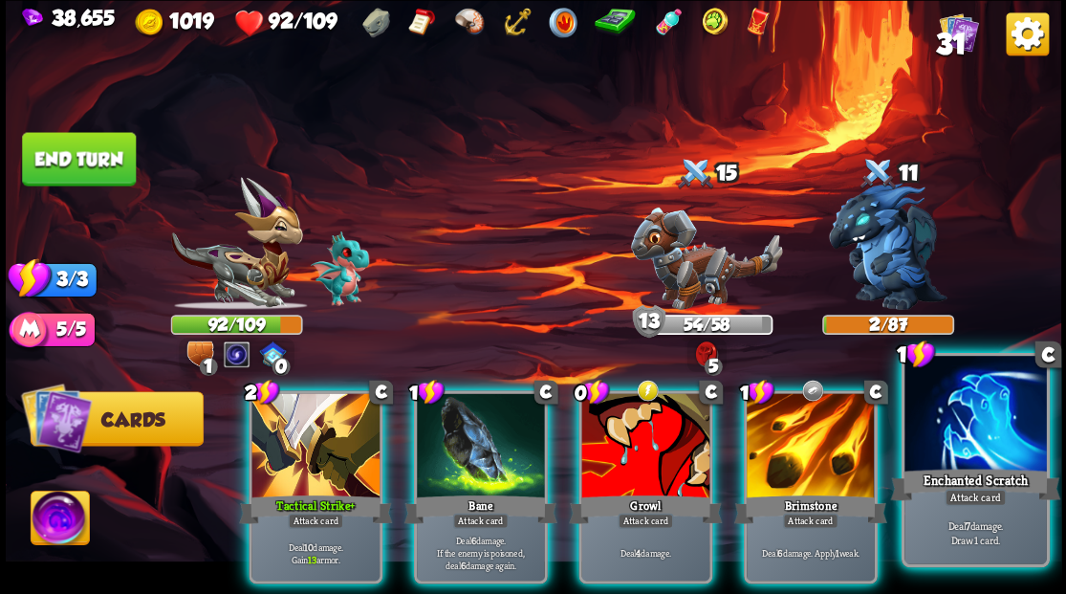
click at [983, 410] on div at bounding box center [974, 415] width 141 height 119
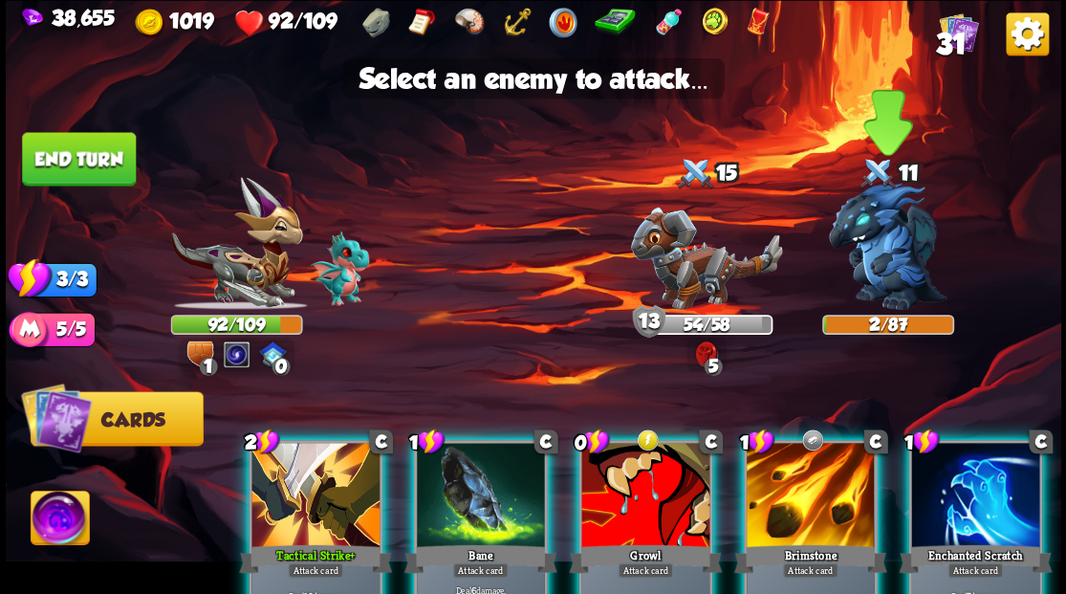
click at [872, 256] on img at bounding box center [888, 246] width 119 height 127
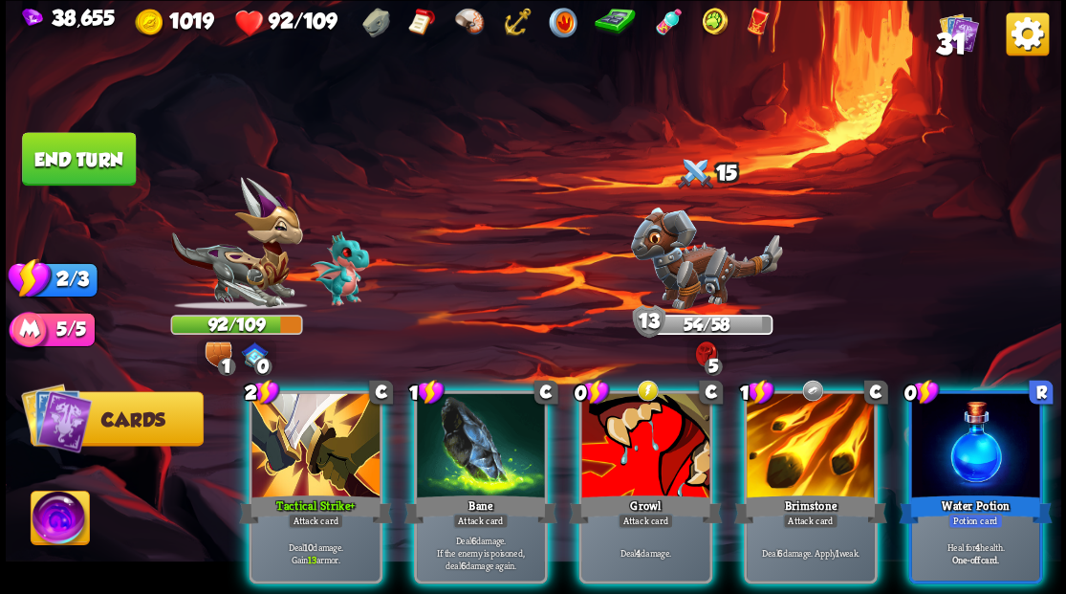
drag, startPoint x: 619, startPoint y: 458, endPoint x: 720, endPoint y: 332, distance: 161.2
click at [621, 456] on div at bounding box center [645, 447] width 128 height 108
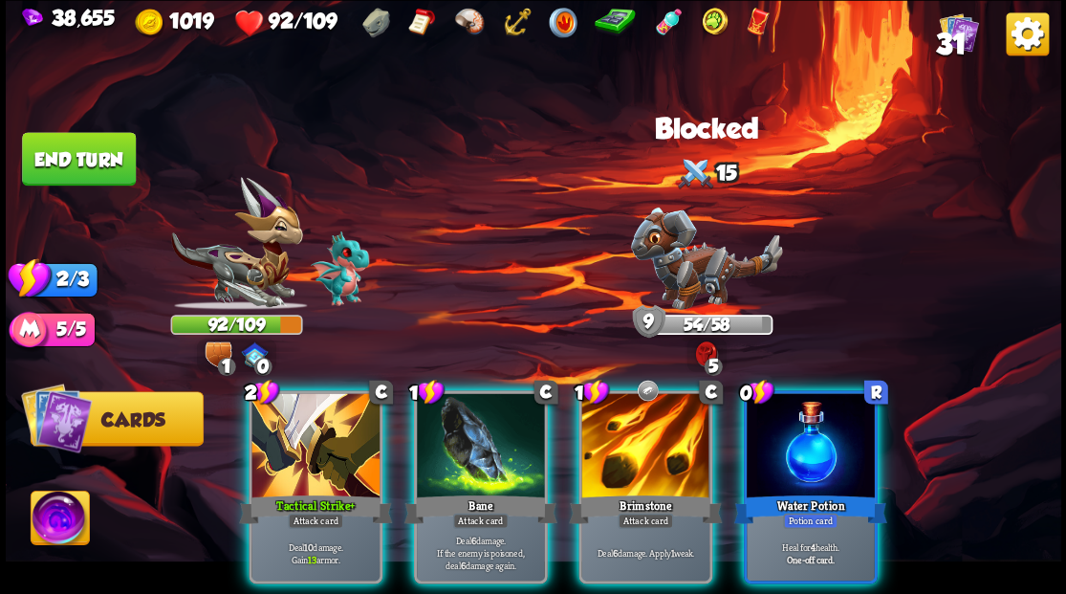
click at [757, 400] on div at bounding box center [810, 447] width 128 height 108
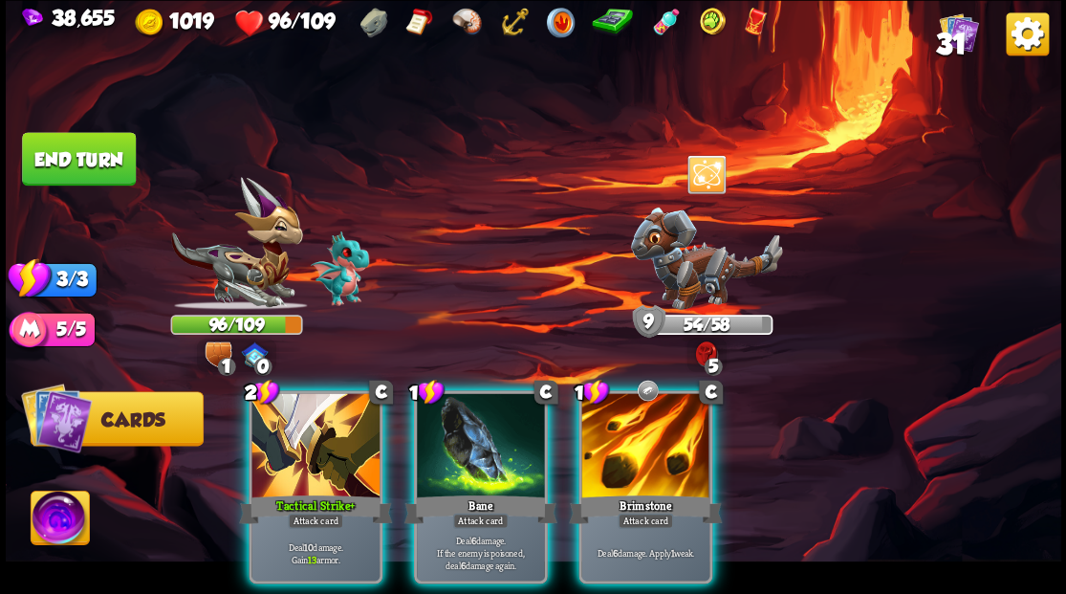
click at [635, 430] on div at bounding box center [645, 447] width 128 height 108
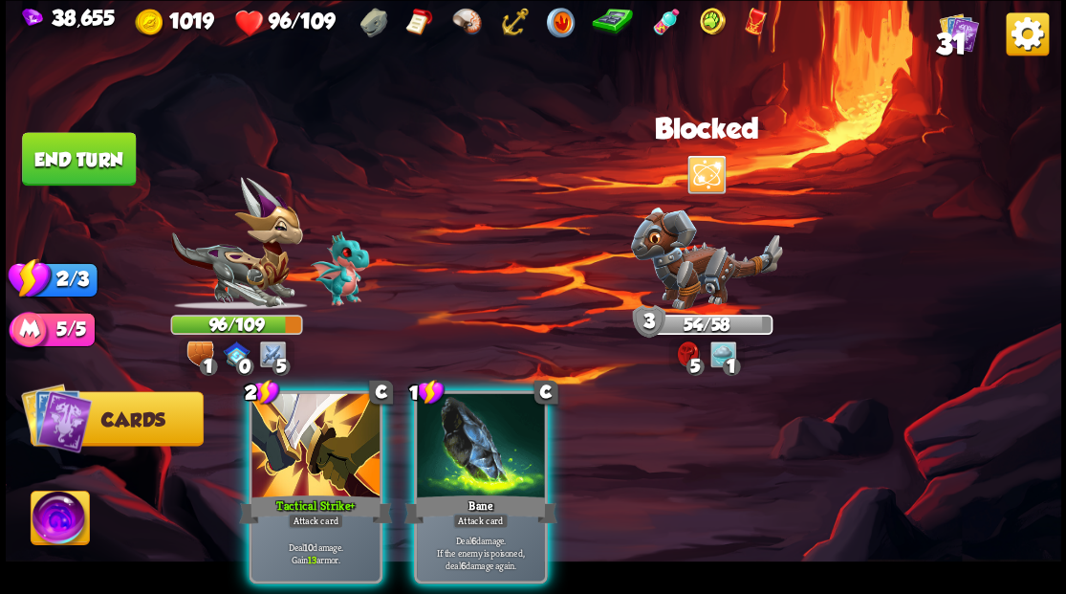
click at [485, 455] on div at bounding box center [481, 447] width 128 height 108
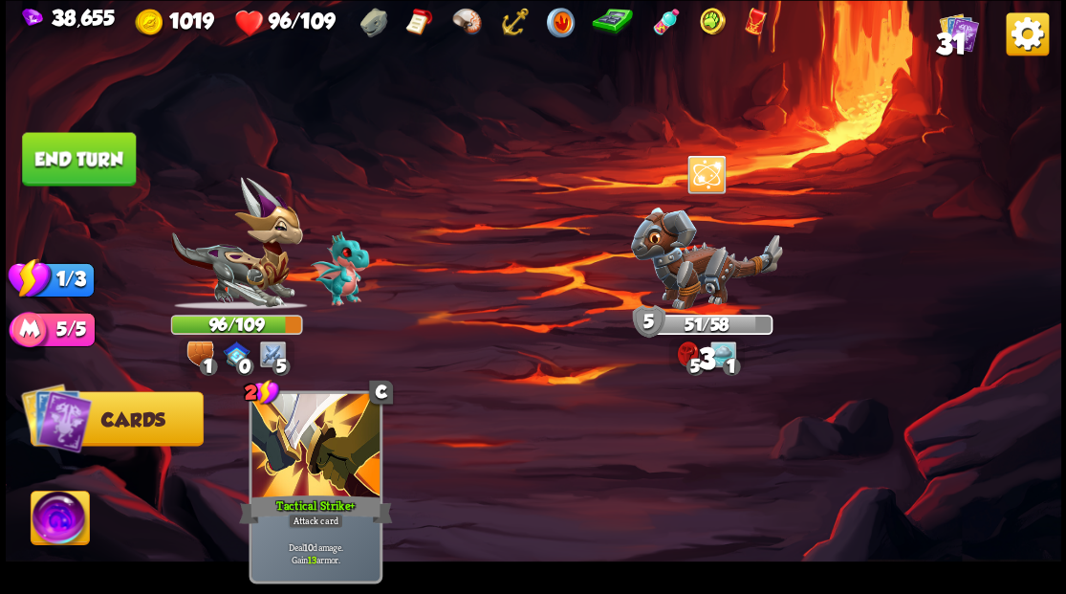
click at [78, 164] on button "End turn" at bounding box center [79, 159] width 114 height 54
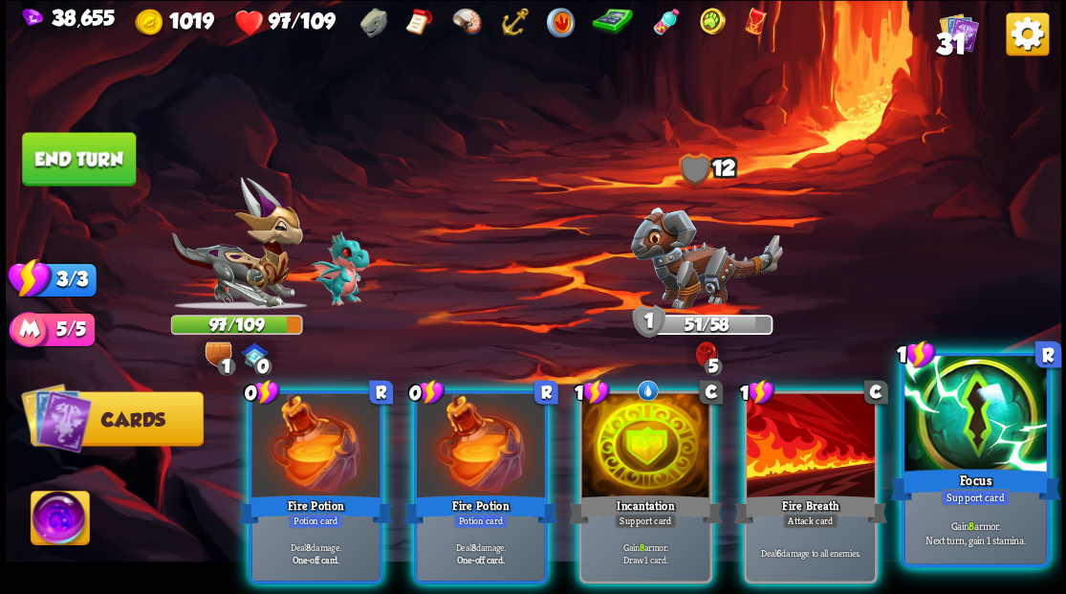
click at [995, 482] on div "Focus" at bounding box center [975, 484] width 170 height 38
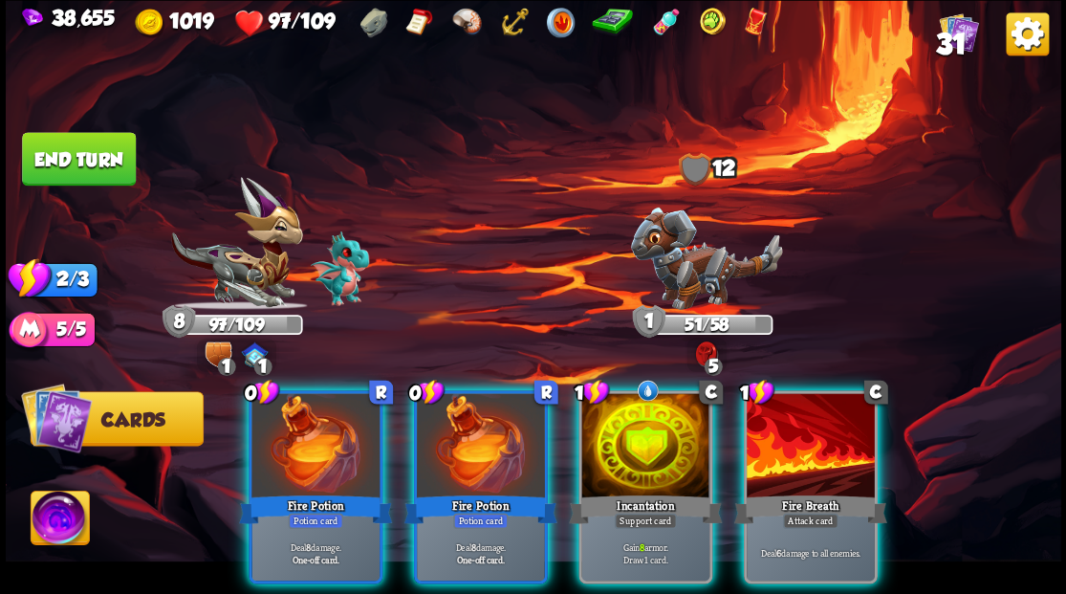
click at [610, 445] on div at bounding box center [645, 447] width 128 height 108
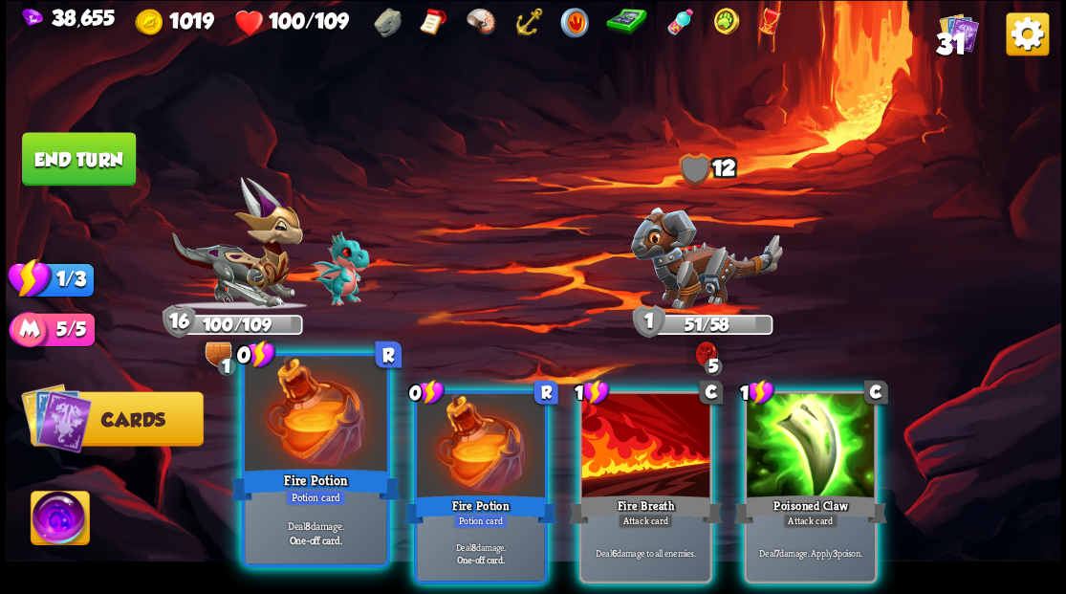
click at [342, 436] on div at bounding box center [315, 415] width 141 height 119
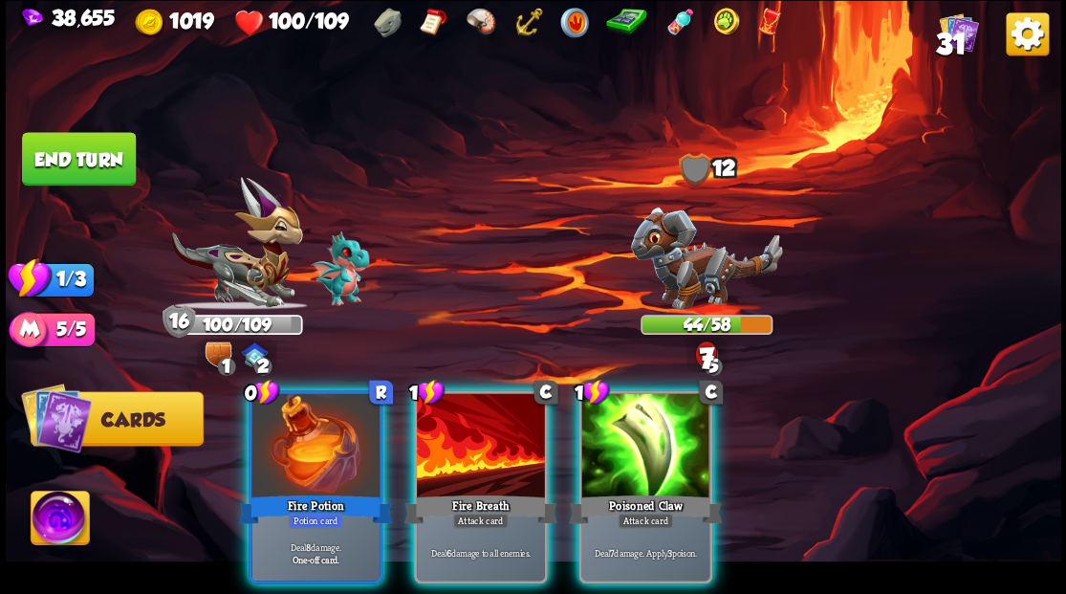
click at [342, 436] on div at bounding box center [315, 447] width 128 height 108
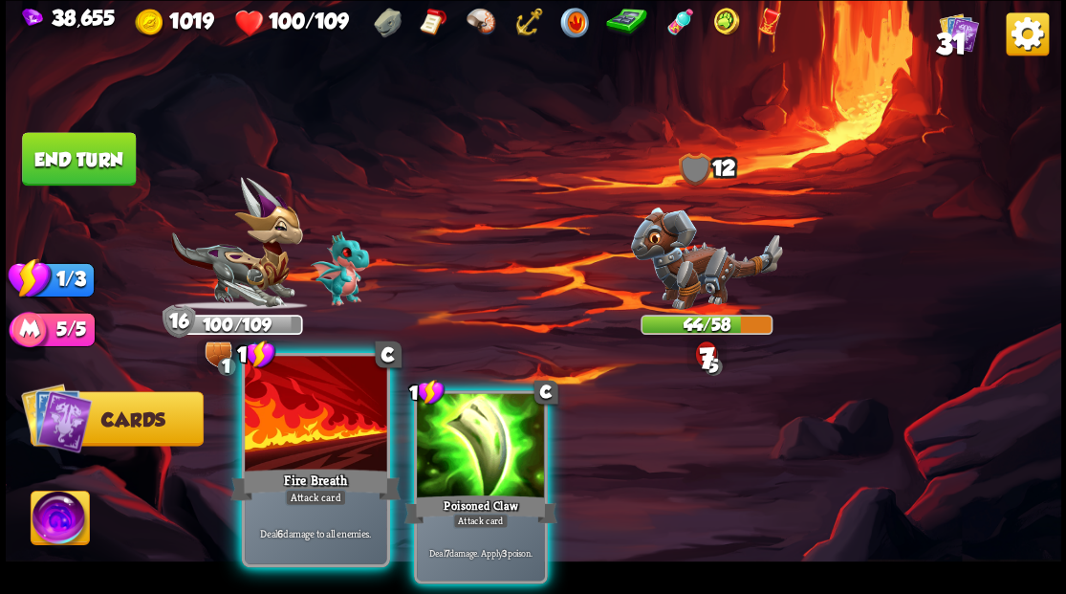
click at [342, 436] on div at bounding box center [315, 415] width 141 height 119
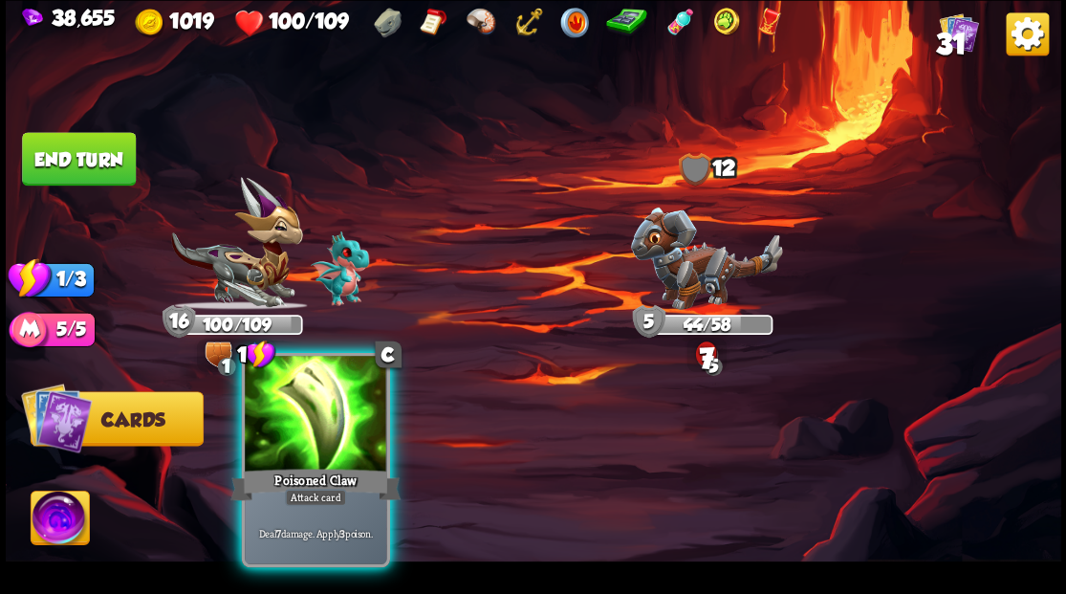
click at [343, 436] on div at bounding box center [315, 415] width 141 height 119
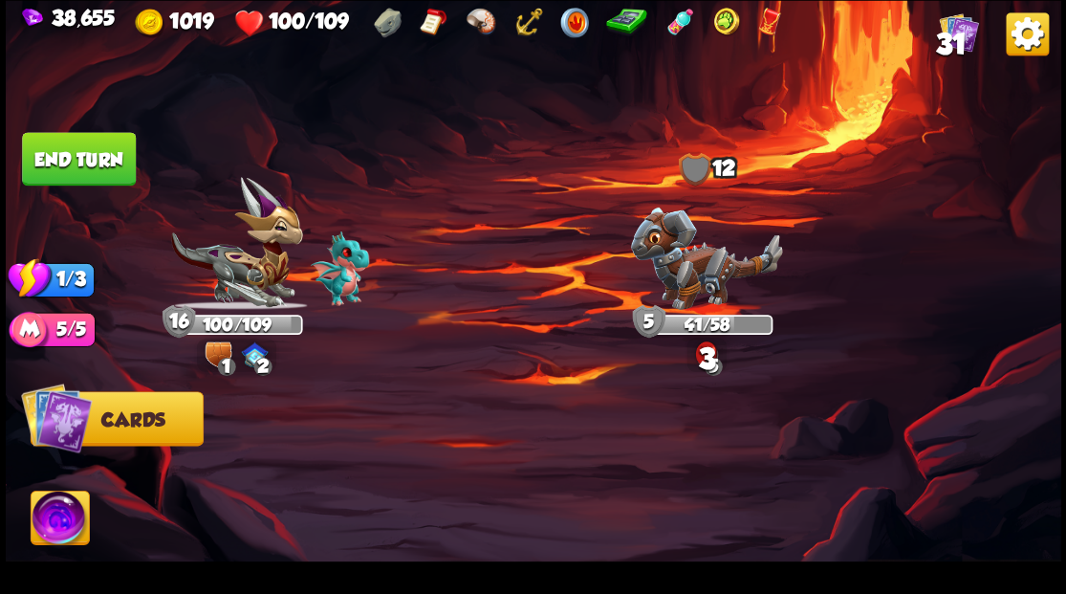
click at [105, 145] on button "End turn" at bounding box center [79, 159] width 114 height 54
